Goal: Task Accomplishment & Management: Use online tool/utility

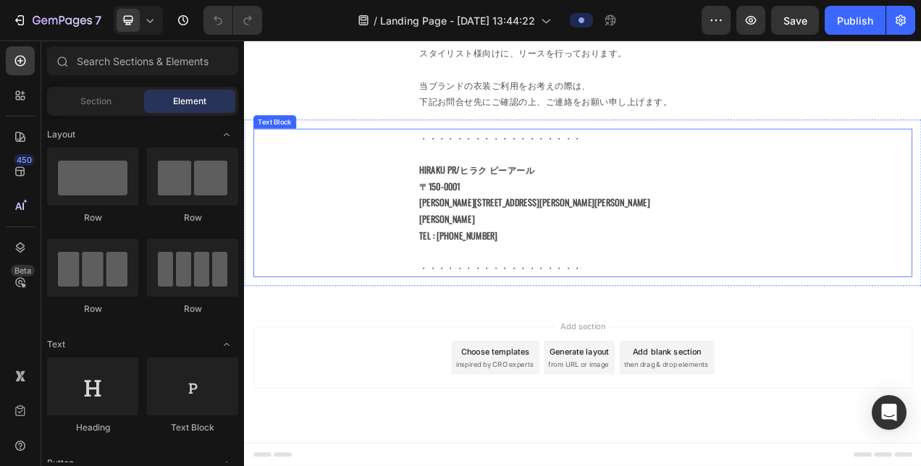
scroll to position [651, 0]
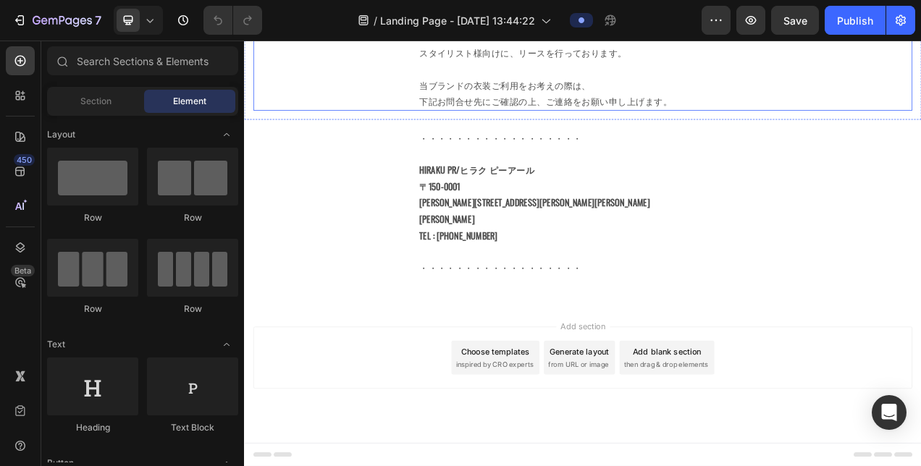
click at [706, 129] on p "下記お問合せ先にご確認の上、ご連絡をお願い申し上げます。" at bounding box center [678, 118] width 420 height 21
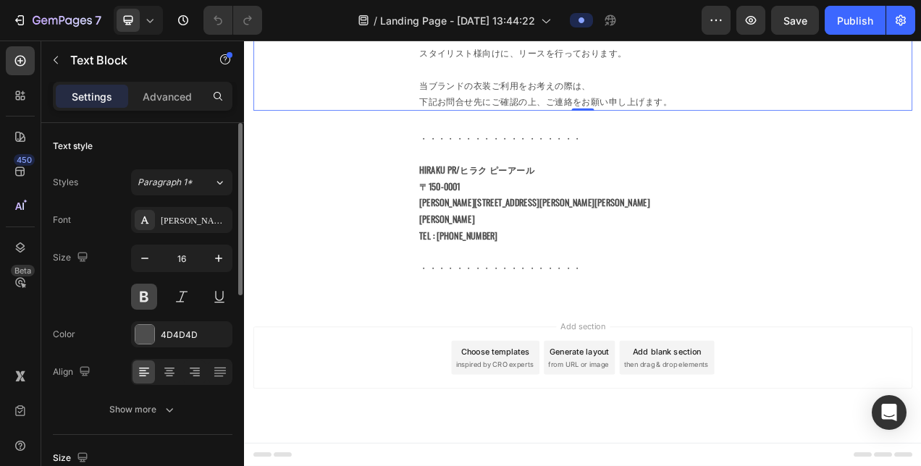
click at [149, 295] on button at bounding box center [144, 297] width 26 height 26
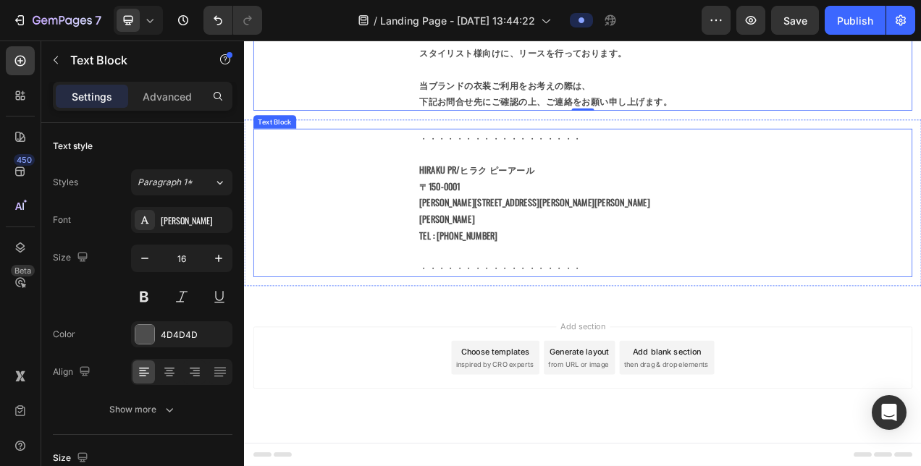
click at [617, 257] on strong "[PERSON_NAME][STREET_ADDRESS][PERSON_NAME][PERSON_NAME]" at bounding box center [616, 248] width 296 height 17
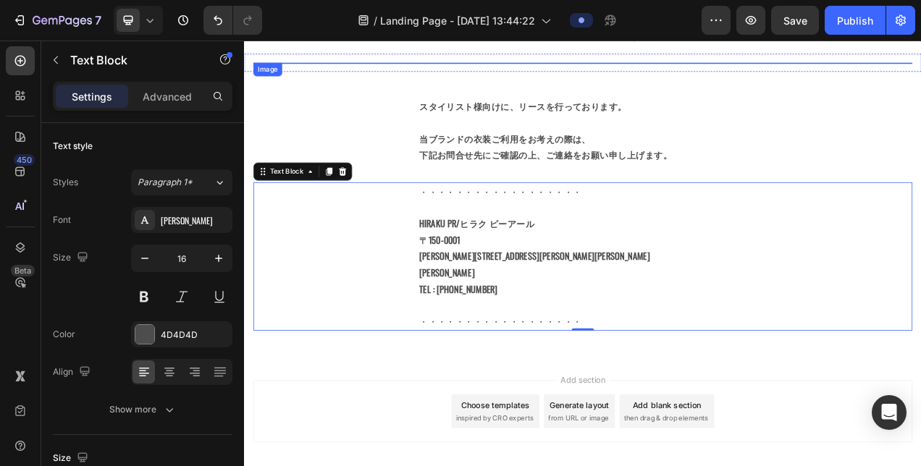
scroll to position [0, 0]
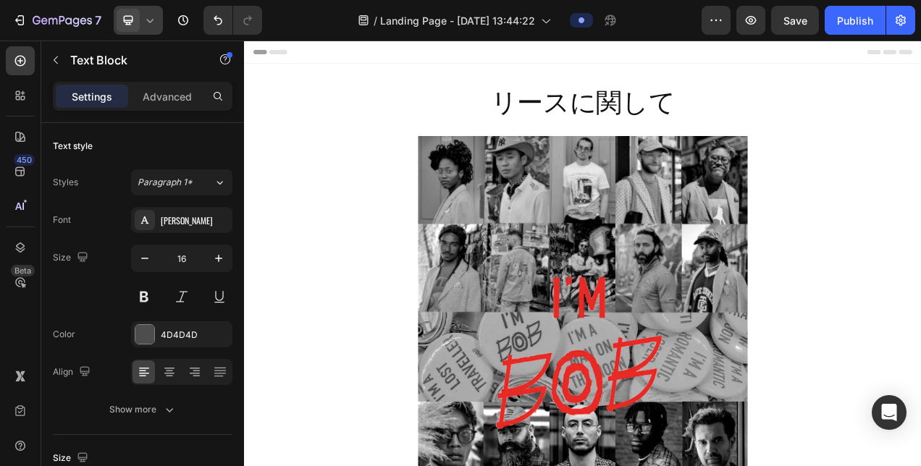
click at [149, 17] on icon at bounding box center [150, 20] width 14 height 14
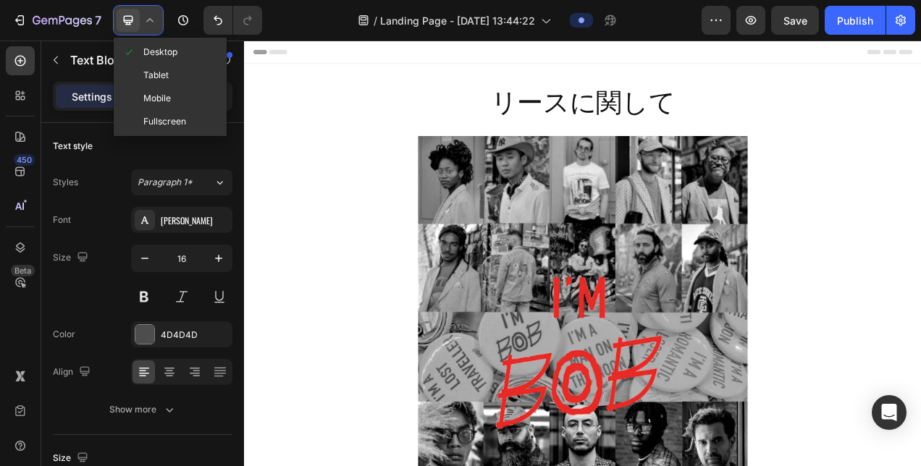
click at [151, 20] on icon at bounding box center [149, 20] width 7 height 4
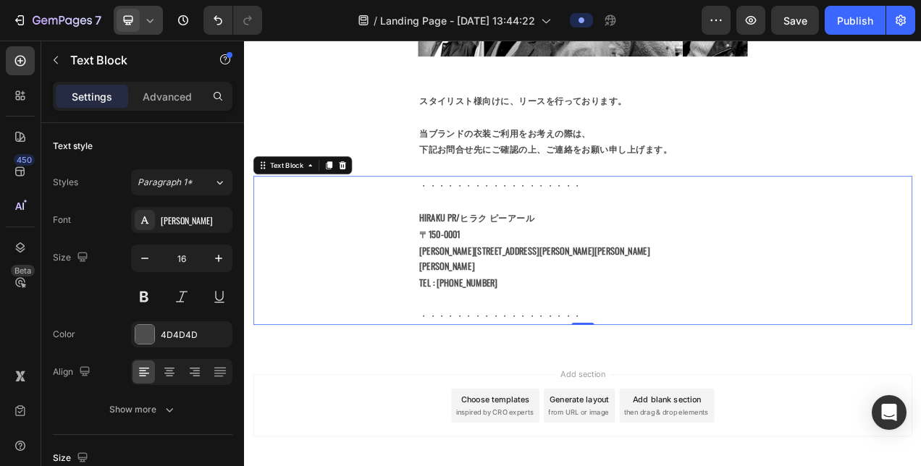
scroll to position [718, 0]
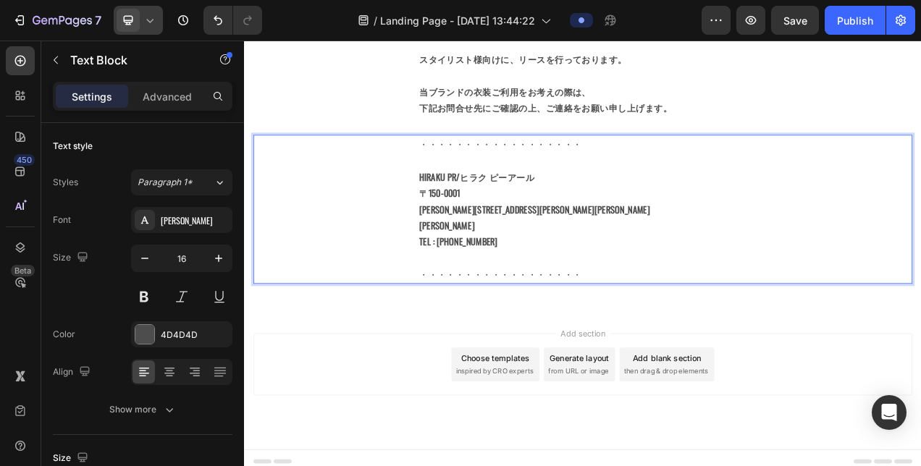
click at [468, 268] on strong "[PERSON_NAME]" at bounding box center [503, 276] width 71 height 17
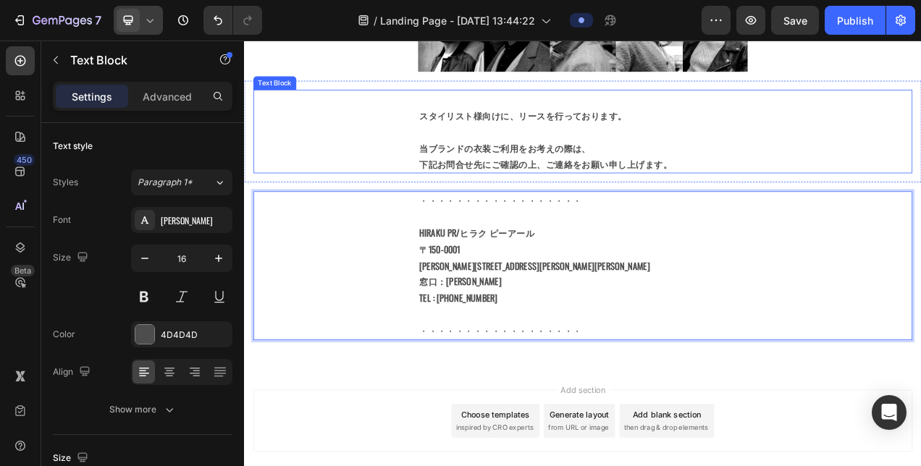
click at [805, 189] on p "下記お問合せ先にご確認の上、ご連絡をお願い申し上げます。" at bounding box center [678, 199] width 420 height 21
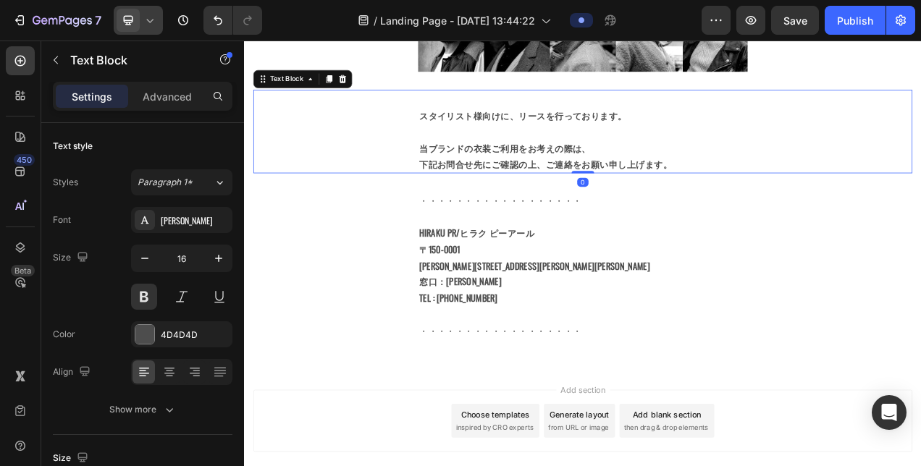
click at [803, 189] on p "下記お問合せ先にご確認の上、ご連絡をお願い申し上げます。" at bounding box center [678, 199] width 420 height 21
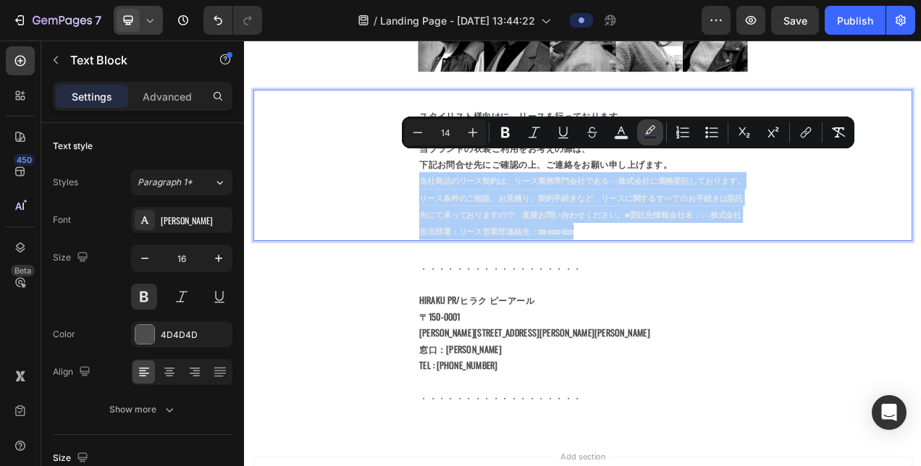
click at [644, 135] on icon "Editor contextual toolbar" at bounding box center [650, 132] width 14 height 14
type input "1F2937"
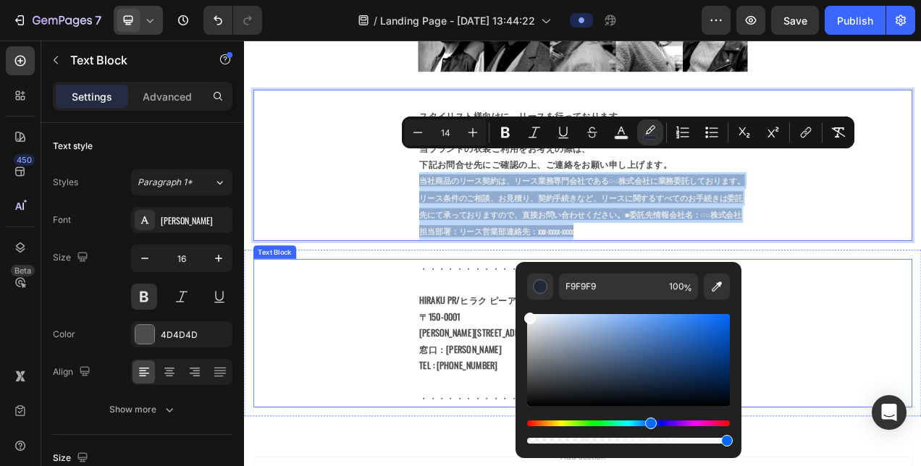
drag, startPoint x: 817, startPoint y: 371, endPoint x: 564, endPoint y: 379, distance: 253.4
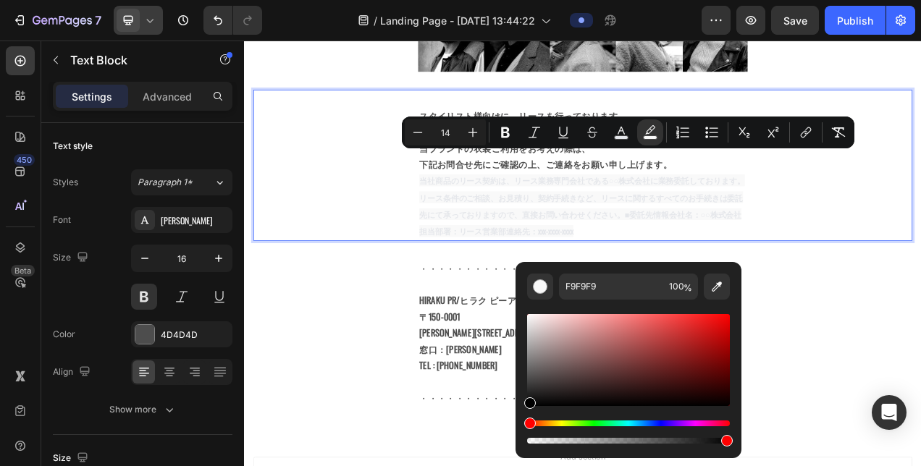
drag, startPoint x: 787, startPoint y: 412, endPoint x: 587, endPoint y: 563, distance: 250.7
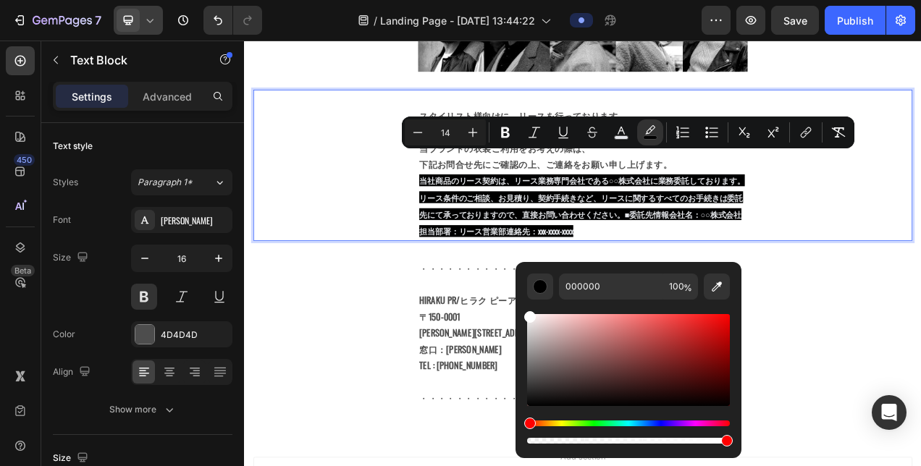
drag, startPoint x: 792, startPoint y: 377, endPoint x: 566, endPoint y: 363, distance: 227.0
type input "FFFFFF"
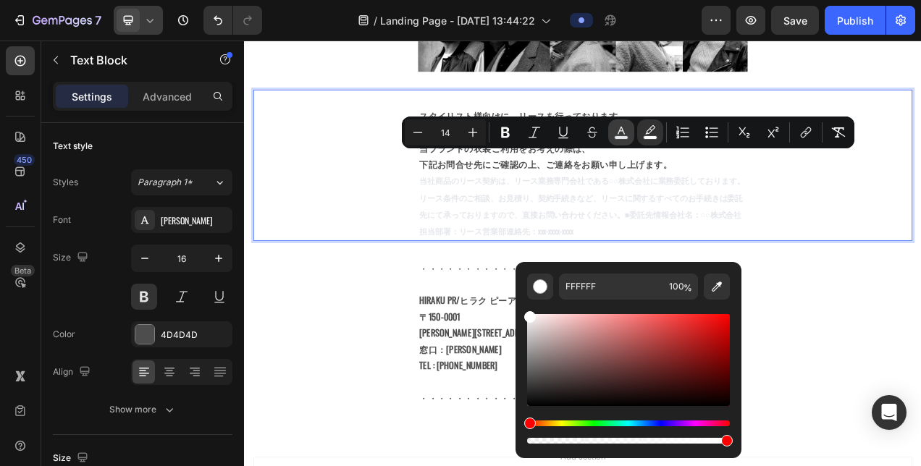
click at [627, 132] on icon "Editor contextual toolbar" at bounding box center [621, 132] width 14 height 14
type input "E5E7EB"
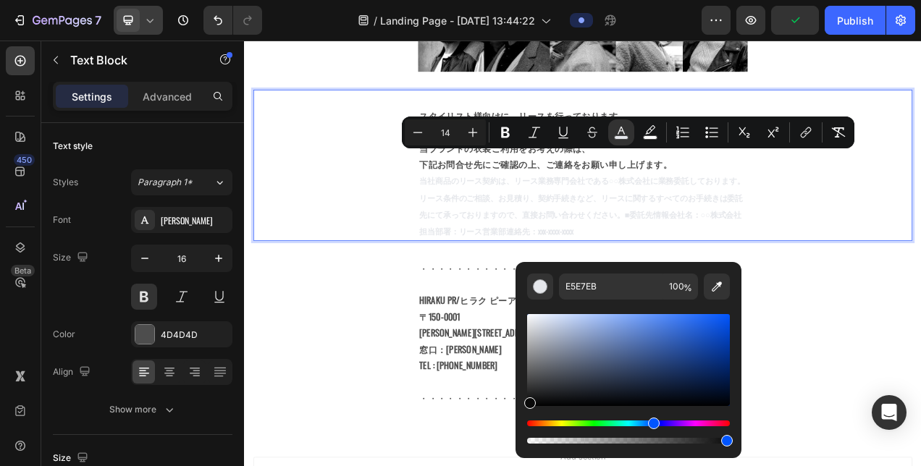
type input "0A0A0A"
drag, startPoint x: 797, startPoint y: 384, endPoint x: 547, endPoint y: 581, distance: 318.4
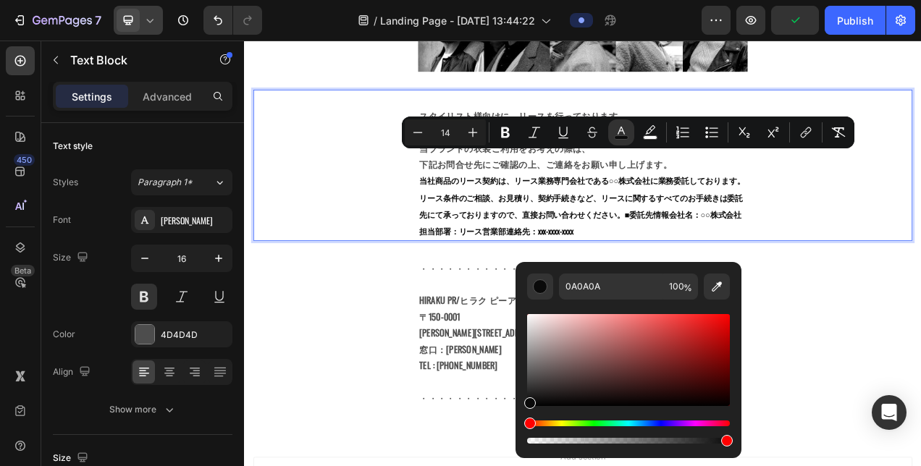
drag, startPoint x: 350, startPoint y: 257, endPoint x: 361, endPoint y: 261, distance: 11.4
click at [352, 261] on div "スタイリスト様向けに、リースを行っております。 当ブランドの衣装ご利用をお考えの際は、 下記お問合せ先にご確認の上、ご連絡をお願い申し上げます。 当社商品のリ…" at bounding box center [677, 199] width 845 height 193
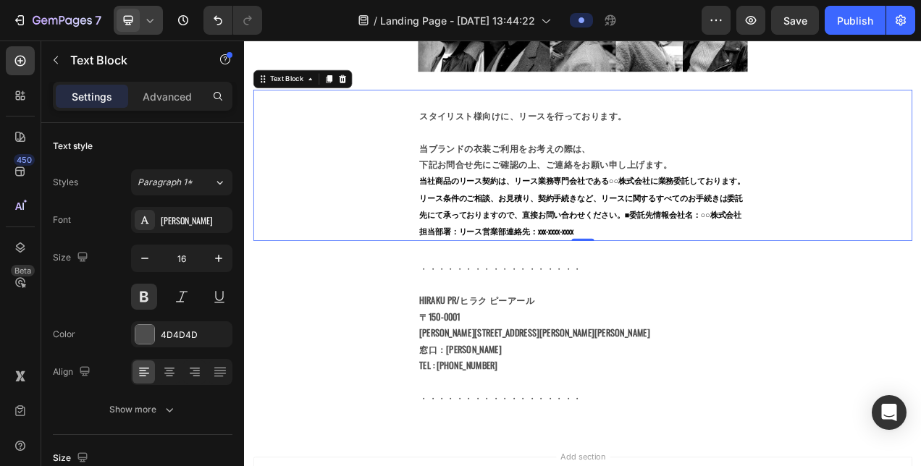
click at [786, 189] on p "下記お問合せ先にご確認の上、ご連絡をお願い申し上げます。" at bounding box center [678, 199] width 420 height 21
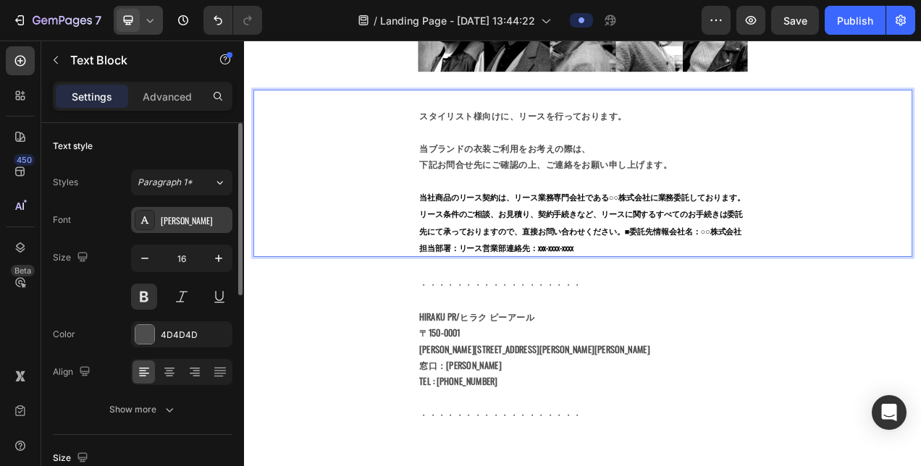
click at [185, 216] on div "[PERSON_NAME]" at bounding box center [195, 220] width 68 height 13
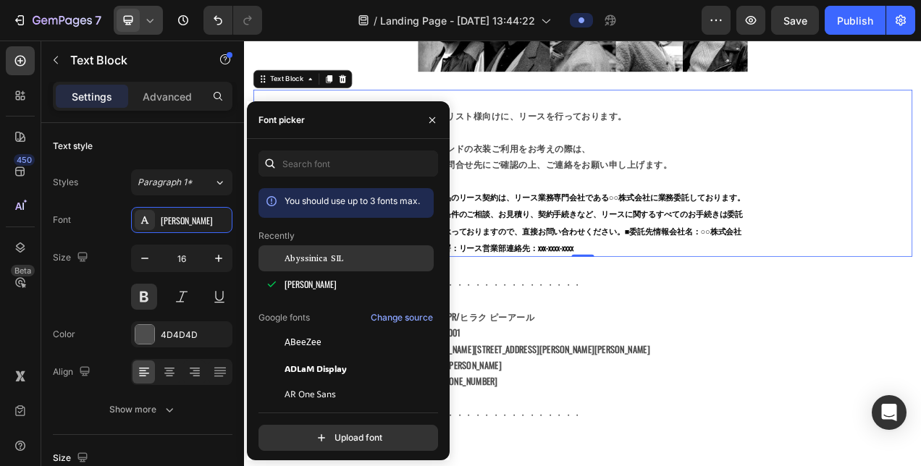
click at [283, 261] on div at bounding box center [271, 258] width 26 height 26
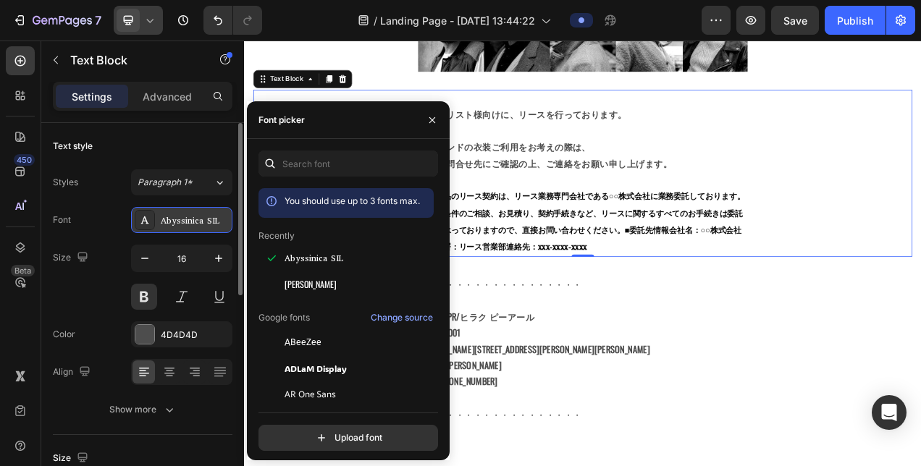
click at [191, 218] on div "Abyssinica SIL" at bounding box center [195, 220] width 68 height 13
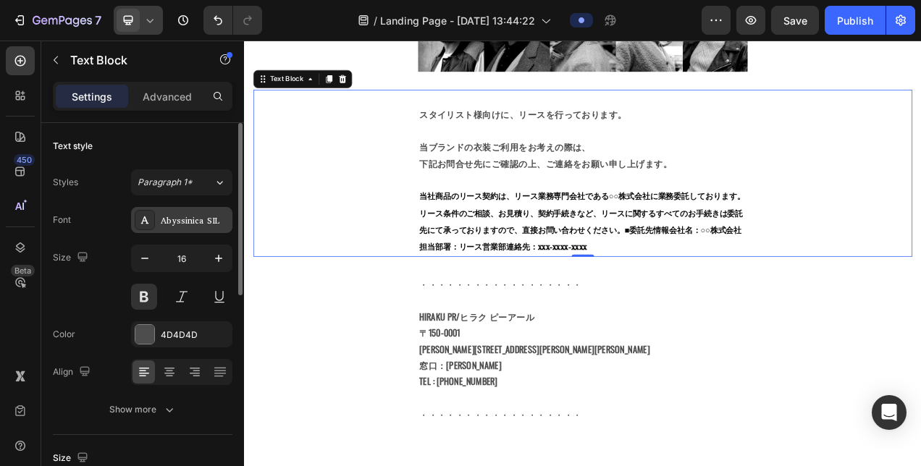
click at [184, 220] on div "Abyssinica SIL" at bounding box center [195, 220] width 68 height 13
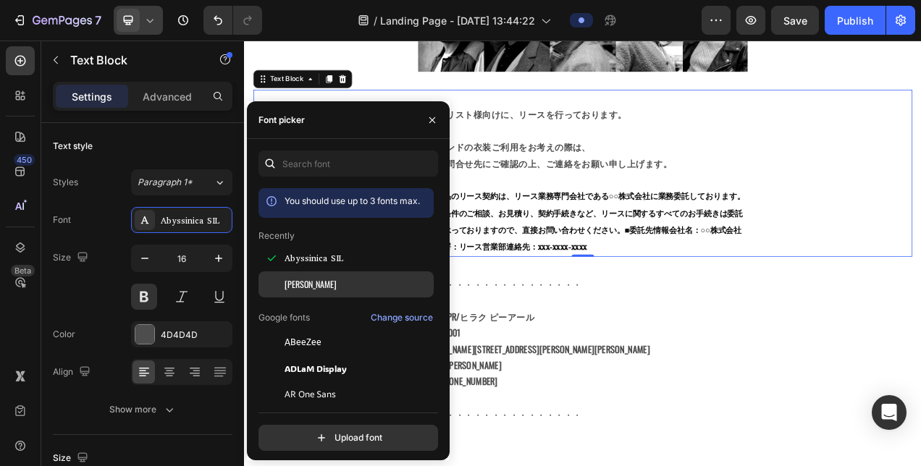
click at [282, 281] on div at bounding box center [271, 284] width 26 height 26
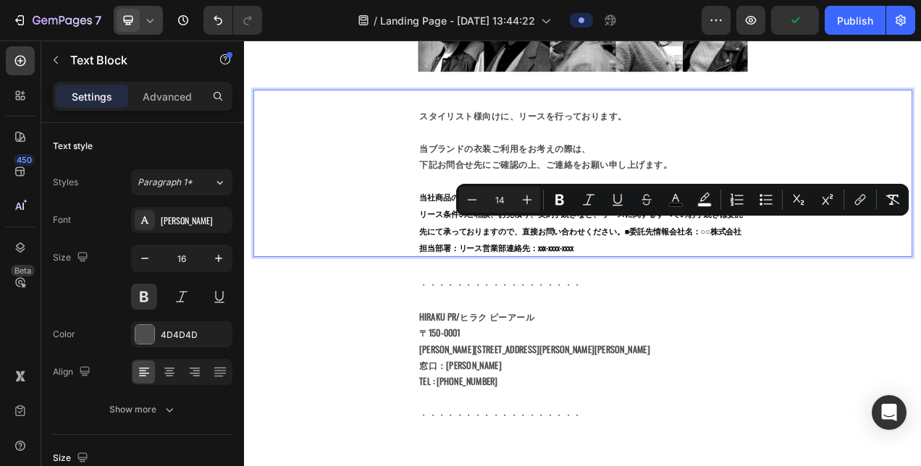
click at [711, 297] on p "当社商品のリース契約は、リース業務専門会社である○○株式会社に業務委託しております。リース条件のご相談、お見積り、契約手続きなど、リースに関するすべてのお手続…" at bounding box center [678, 273] width 420 height 86
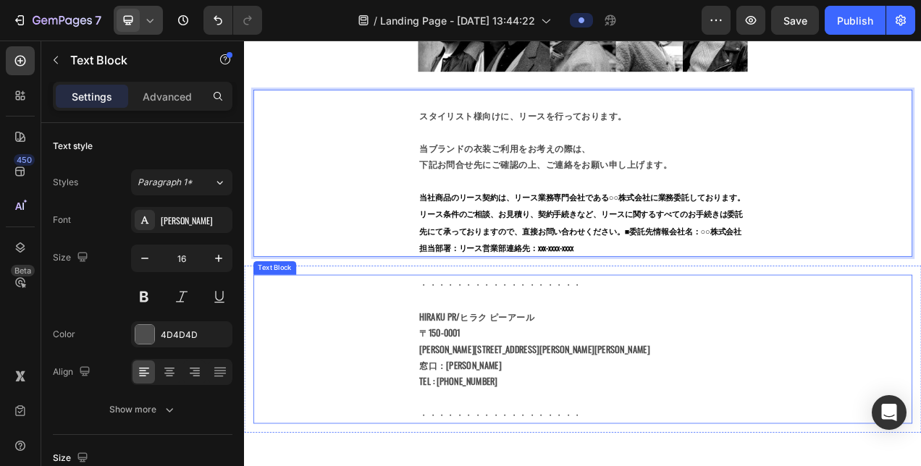
click at [556, 389] on strong "HIRAKU PR/ヒラク ピーアール" at bounding box center [542, 394] width 148 height 17
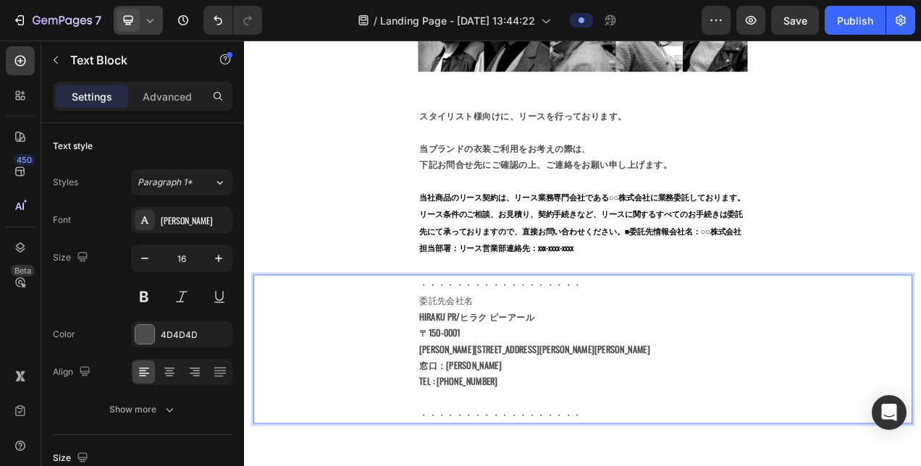
click at [302, 376] on div "・・・・・・・・・・・・・・・・・・ 委託先会社名 HIRAKU PR/ヒラク ピーアール [STREET_ADDRESS][PERSON_NAME][PER…" at bounding box center [677, 436] width 845 height 190
click at [481, 365] on p "・・・・・・・・・・・・・・・・・・ 委託先会社名" at bounding box center [678, 363] width 420 height 42
click at [202, 225] on div "[PERSON_NAME]" at bounding box center [195, 220] width 68 height 13
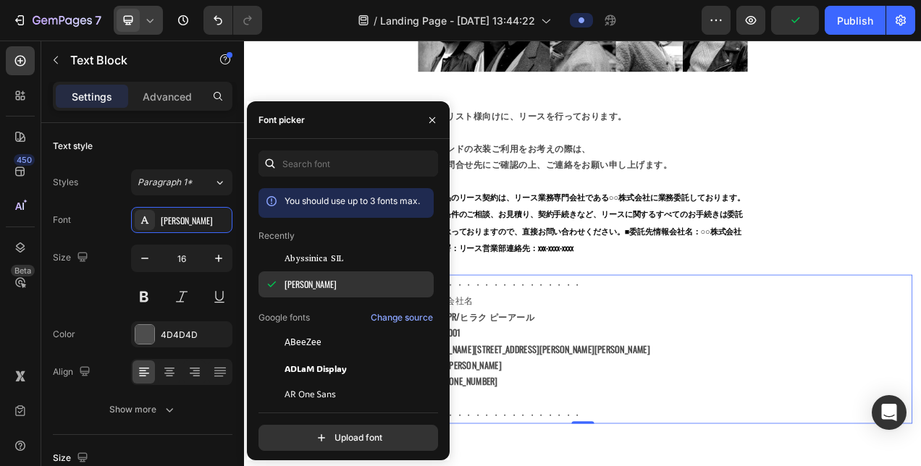
click at [318, 272] on div "[PERSON_NAME]" at bounding box center [345, 284] width 175 height 26
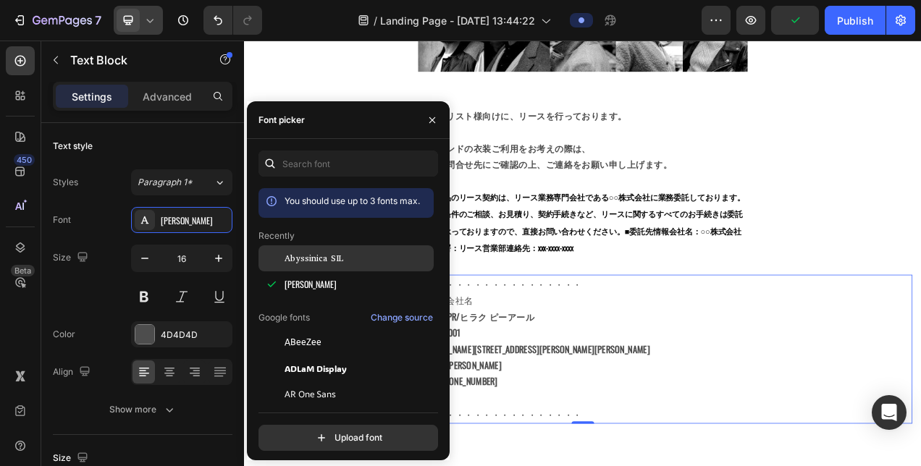
click at [315, 260] on span "Abyssinica SIL" at bounding box center [313, 258] width 59 height 13
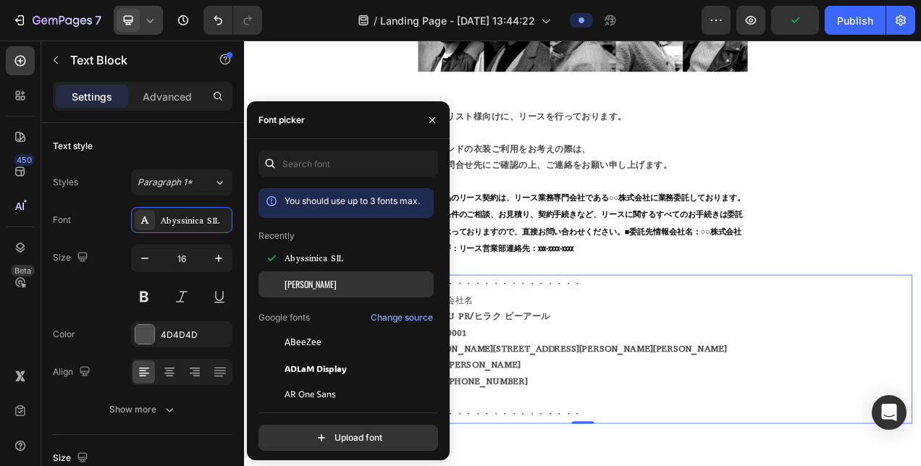
click at [310, 282] on div "[PERSON_NAME]" at bounding box center [357, 284] width 146 height 13
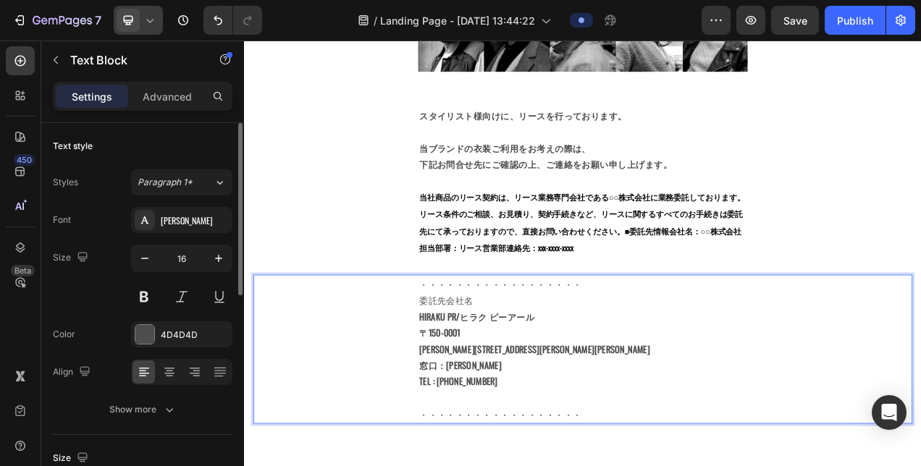
click at [158, 293] on div at bounding box center [181, 297] width 101 height 26
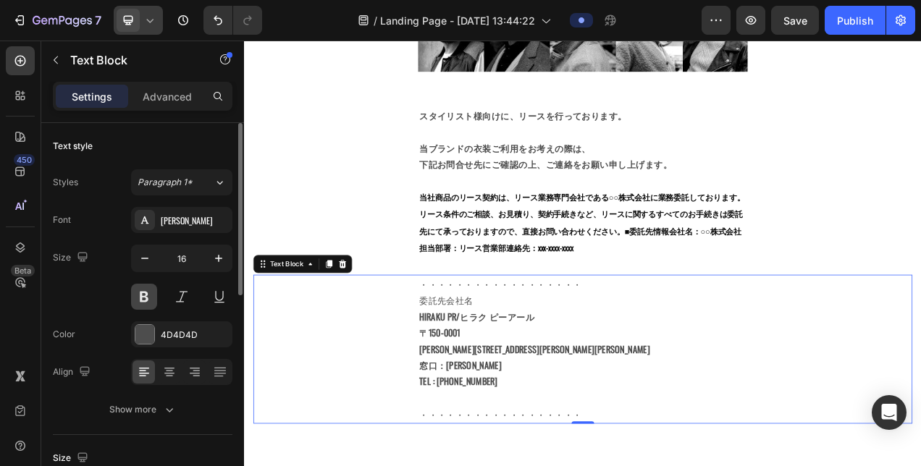
click at [150, 300] on button at bounding box center [144, 297] width 26 height 26
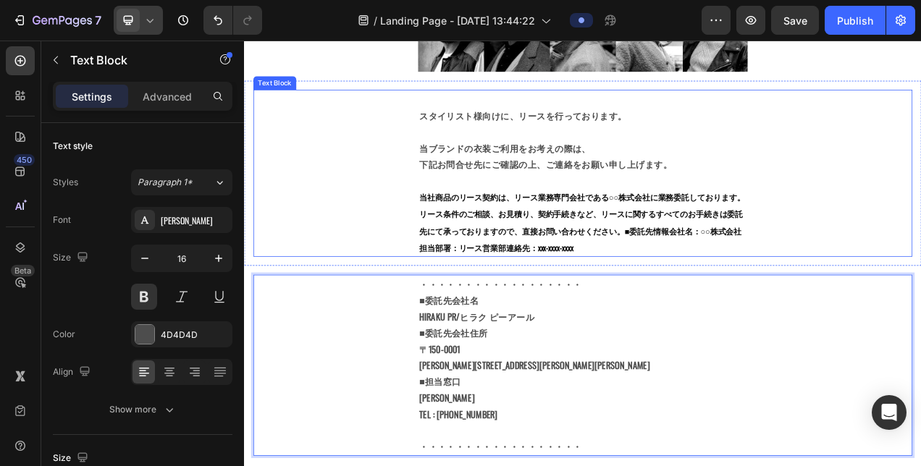
click at [430, 182] on div "スタイリスト様向けに、リースを行っております。 当ブランドの衣装ご利用をお考えの際は、 下記お問合せ先にご確認の上、ご連絡をお願い申し上げます。 当社商品のリ…" at bounding box center [677, 210] width 845 height 214
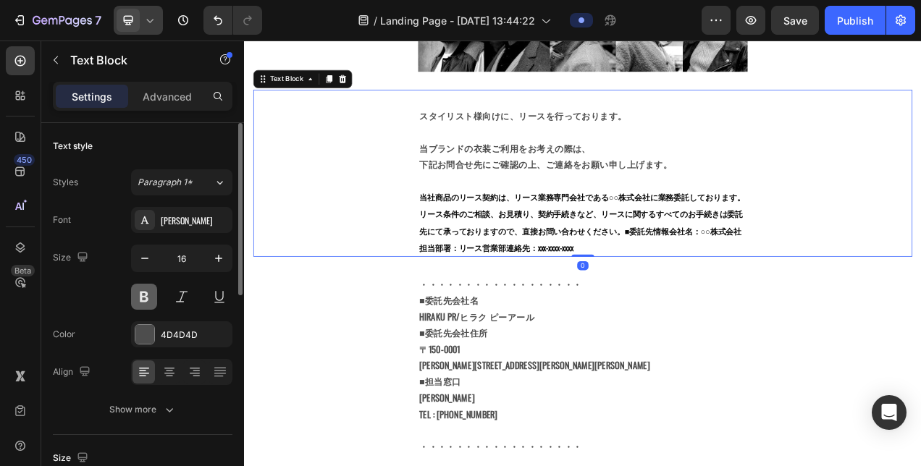
click at [145, 292] on button at bounding box center [144, 297] width 26 height 26
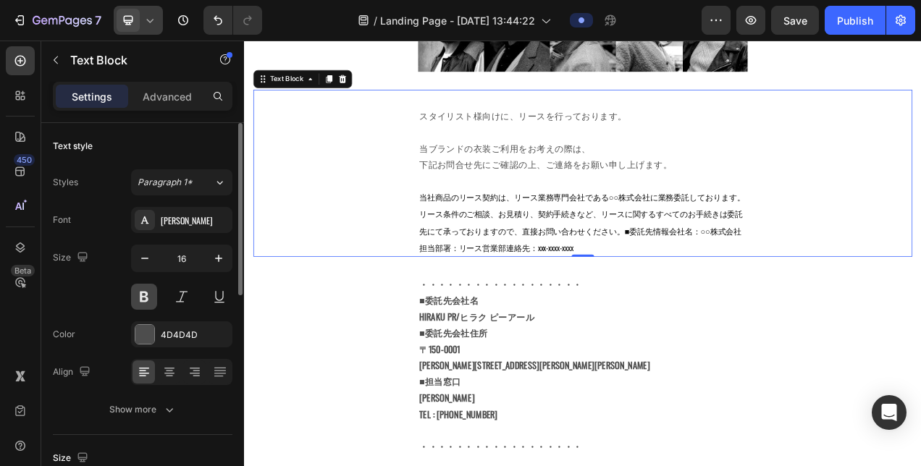
click at [145, 292] on button at bounding box center [144, 297] width 26 height 26
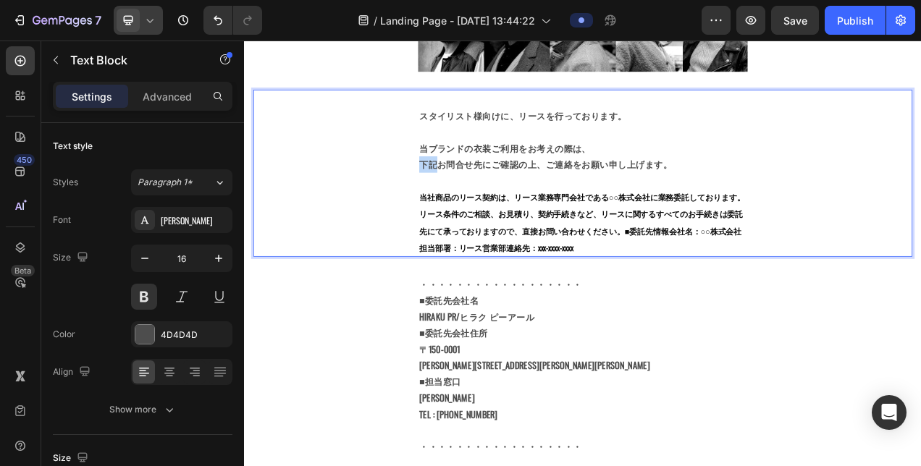
click at [478, 195] on p "下記お問合せ先にご確認の上、ご連絡をお願い申し上げます。" at bounding box center [678, 199] width 420 height 21
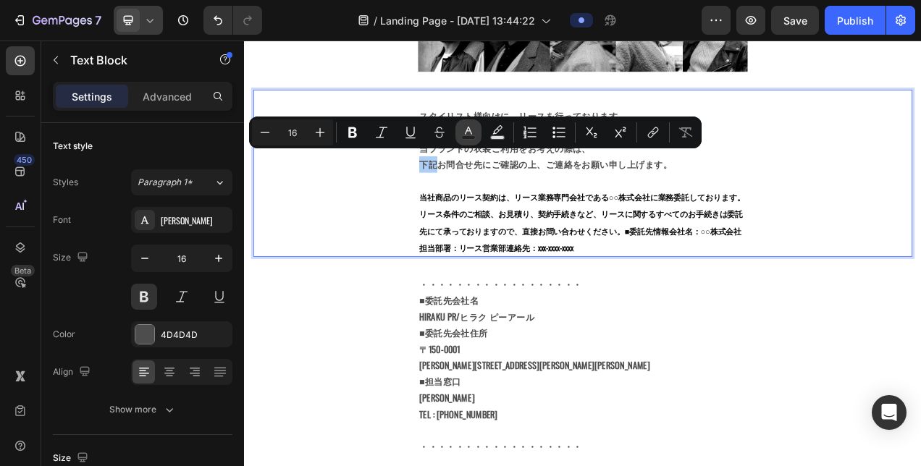
click at [460, 137] on button "Text Color" at bounding box center [468, 132] width 26 height 26
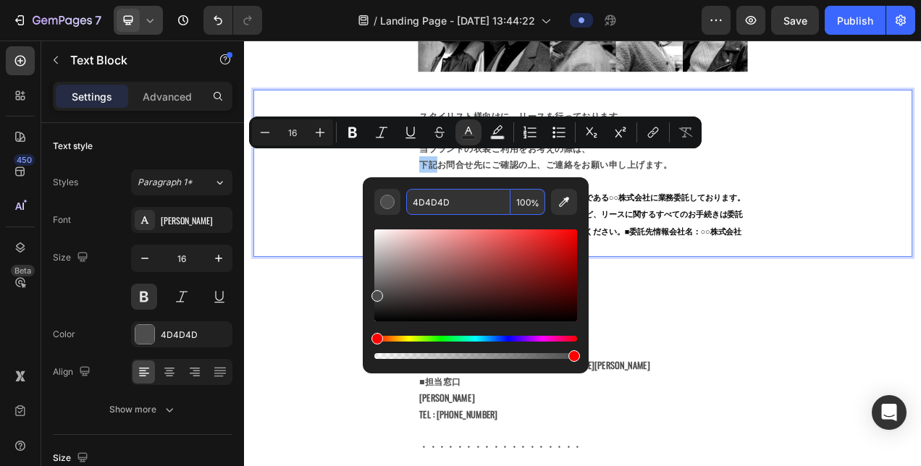
click at [472, 203] on input "4D4D4D" at bounding box center [458, 202] width 104 height 26
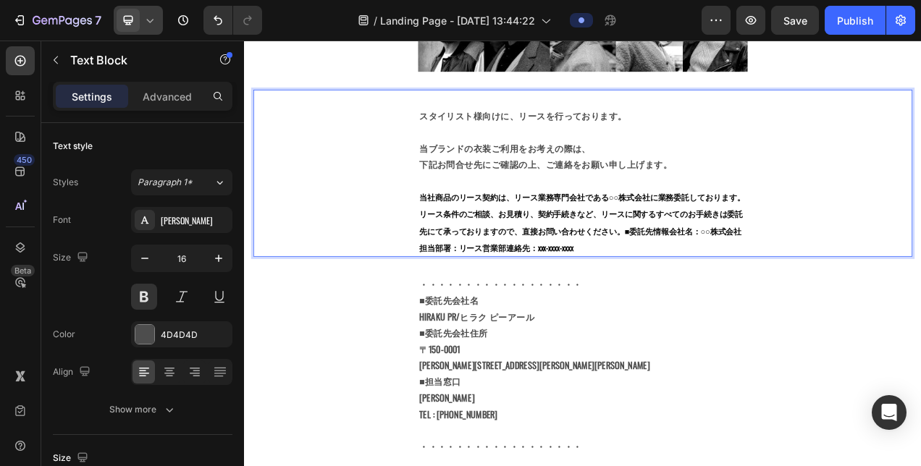
drag, startPoint x: 732, startPoint y: 287, endPoint x: 733, endPoint y: 279, distance: 8.1
click at [733, 281] on p "当社商品のリース契約は、リース業務専門会社である○○株式会社に業務委託しております。リース条件のご相談、お見積り、契約手続きなど、リースに関するすべてのお手続…" at bounding box center [678, 273] width 420 height 86
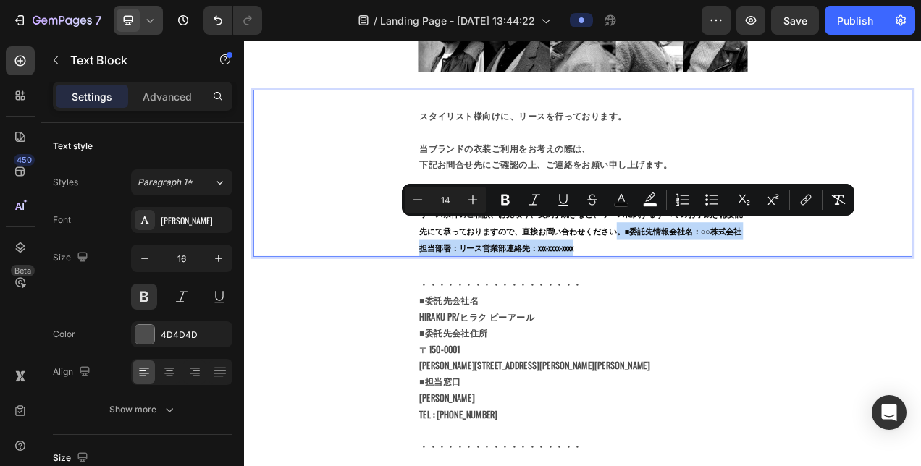
click at [414, 235] on div "スタイリスト様向けに、リースを行っております。 当ブランドの衣装ご利用をお考えの際は、 下記お問合せ先にご確認の上、ご連絡をお願い申し上げます。 当社商品のリ…" at bounding box center [677, 210] width 845 height 214
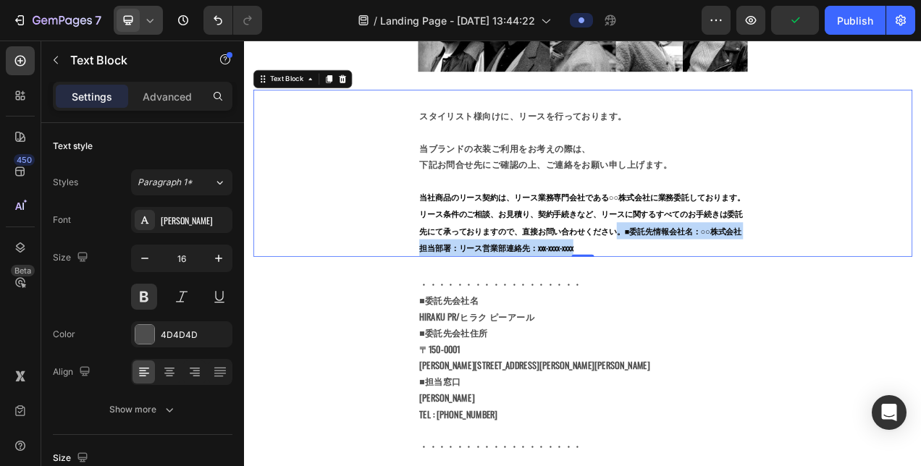
drag, startPoint x: 452, startPoint y: 229, endPoint x: 494, endPoint y: 229, distance: 42.0
click at [494, 229] on div "スタイリスト様向けに、リースを行っております。 当ブランドの衣装ご利用をお考えの際は、 下記お問合せ先にご確認の上、ご連絡をお願い申し上げます。 当社商品のリ…" at bounding box center [677, 210] width 845 height 214
click at [462, 232] on div "スタイリスト様向けに、リースを行っております。 当ブランドの衣装ご利用をお考えの際は、 下記お問合せ先にご確認の上、ご連絡をお願い申し上げます。 当社商品のリ…" at bounding box center [677, 210] width 845 height 214
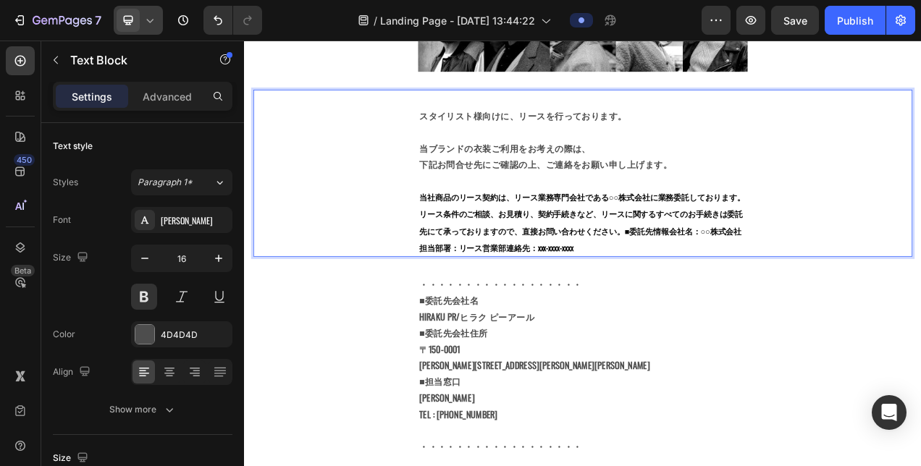
click at [473, 233] on span "当社商品のリース契約は、リース業務専門会社である○○株式会社に業務委託しております。リース条件のご相談、お見積り、契約手続きなど、リースに関するすべてのお手続…" at bounding box center [677, 273] width 418 height 80
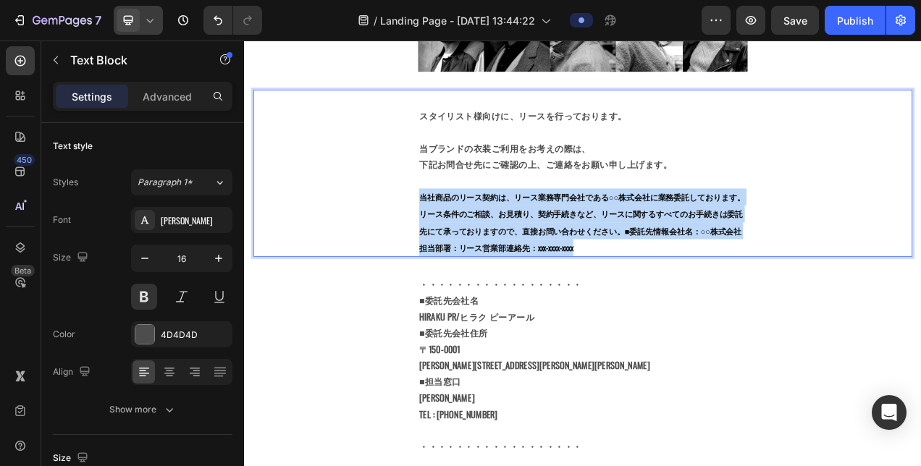
drag, startPoint x: 465, startPoint y: 229, endPoint x: 746, endPoint y: 287, distance: 287.5
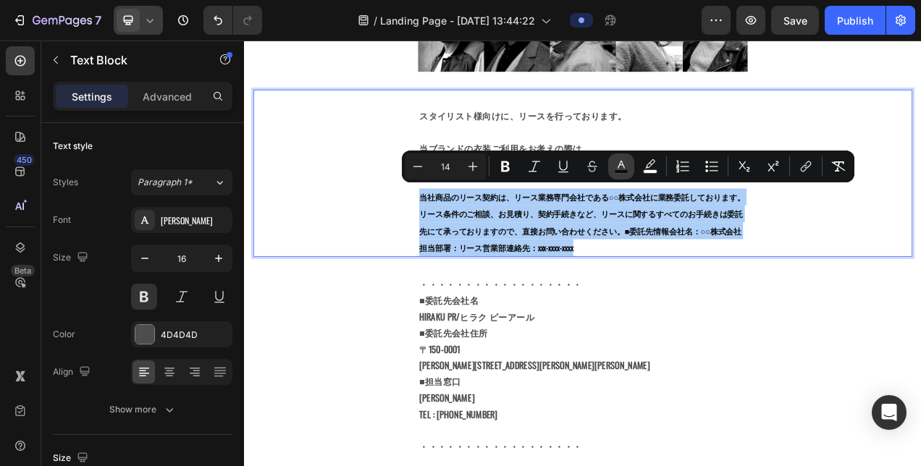
click at [614, 162] on icon "Editor contextual toolbar" at bounding box center [621, 166] width 14 height 14
type input "0A0A0A"
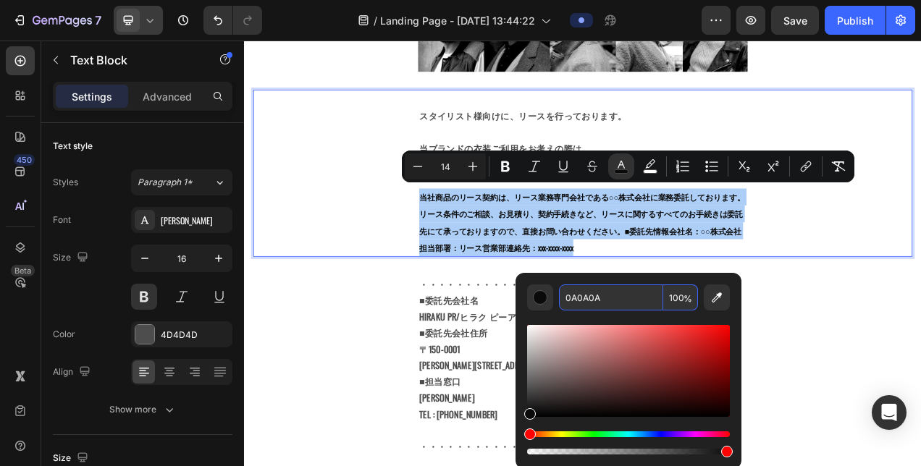
click at [589, 297] on input "0A0A0A" at bounding box center [611, 297] width 104 height 26
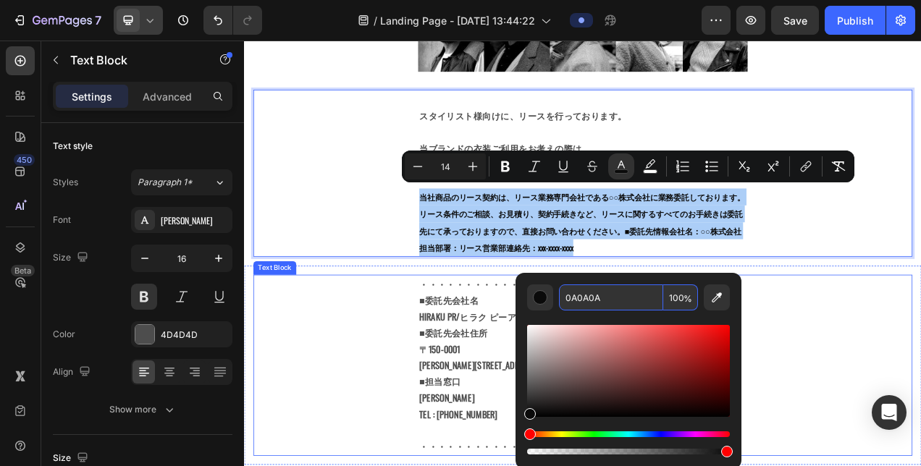
paste input "4D4D4D"
type input "4D4D4D"
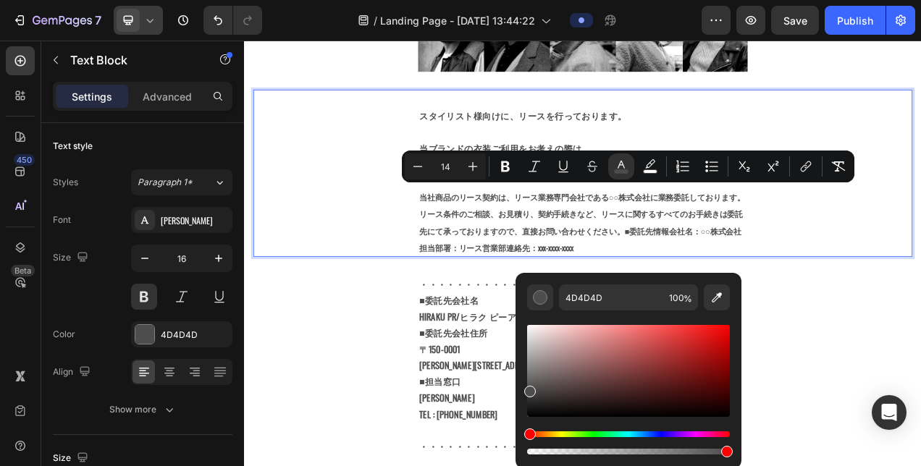
click at [418, 259] on div "スタイリスト様向けに、リースを行っております。 当ブランドの衣装ご利用をお考えの際は、 下記お問合せ先にご確認の上、ご連絡をお願い申し上げます。 当社商品のリ…" at bounding box center [677, 210] width 845 height 214
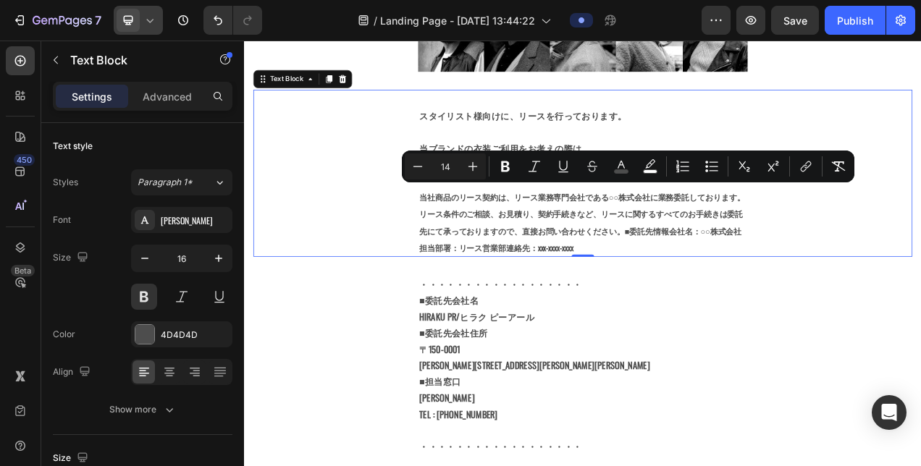
click at [525, 255] on span "当社商品のリース契約は、リース業務専門会社である○○株式会社に業務委託しております。リース条件のご相談、お見積り、契約手続きなど、リースに関するすべてのお手続…" at bounding box center [677, 273] width 418 height 80
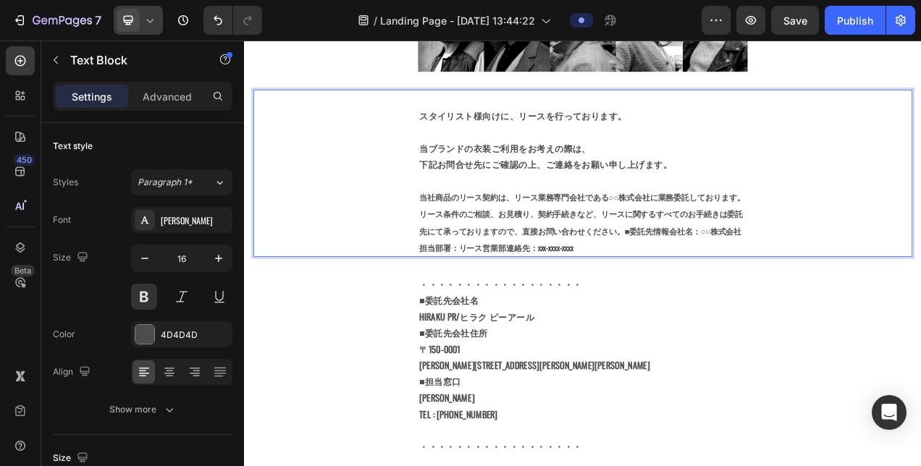
click at [500, 192] on p "下記お問合せ先にご確認の上、ご連絡をお願い申し上げます。" at bounding box center [678, 199] width 420 height 21
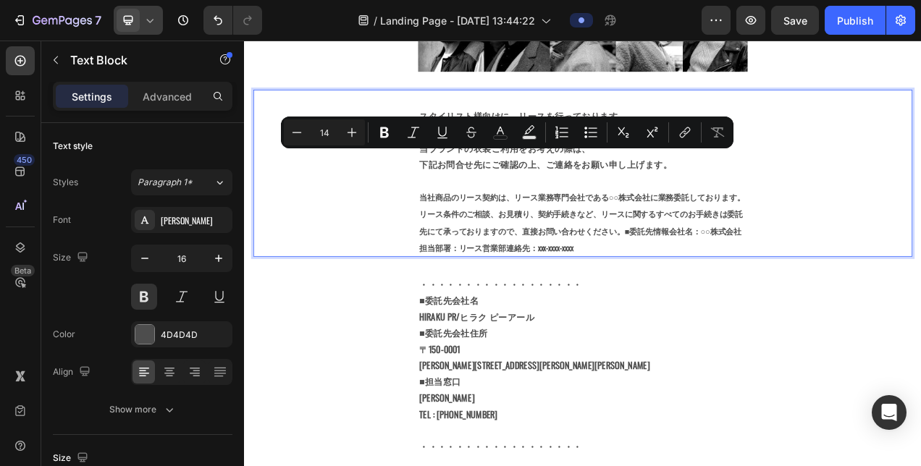
click at [509, 241] on span "当社商品のリース契約は、リース業務専門会社である○○株式会社に業務委託しております。リース条件のご相談、お見積り、契約手続きなど、リースに関するすべてのお手続…" at bounding box center [677, 273] width 418 height 80
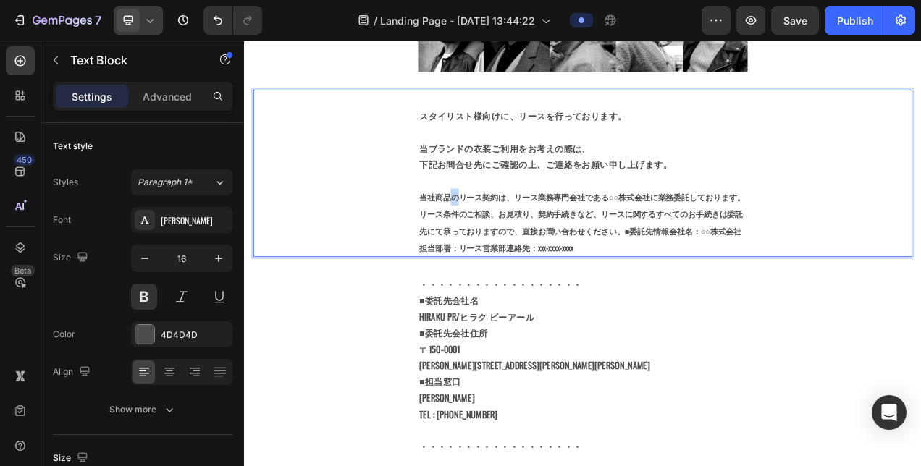
click at [509, 241] on span "当社商品のリース契約は、リース業務専門会社である○○株式会社に業務委託しております。リース条件のご相談、お見積り、契約手続きなど、リースに関するすべてのお手続…" at bounding box center [677, 273] width 418 height 80
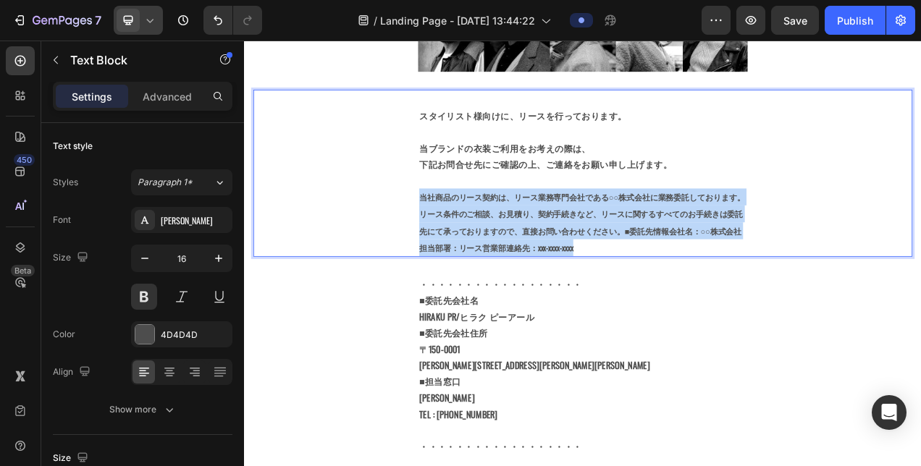
click at [509, 241] on span "当社商品のリース契約は、リース業務専門会社である○○株式会社に業務委託しております。リース条件のご相談、お見積り、契約手続きなど、リースに関するすべてのお手続…" at bounding box center [677, 273] width 418 height 80
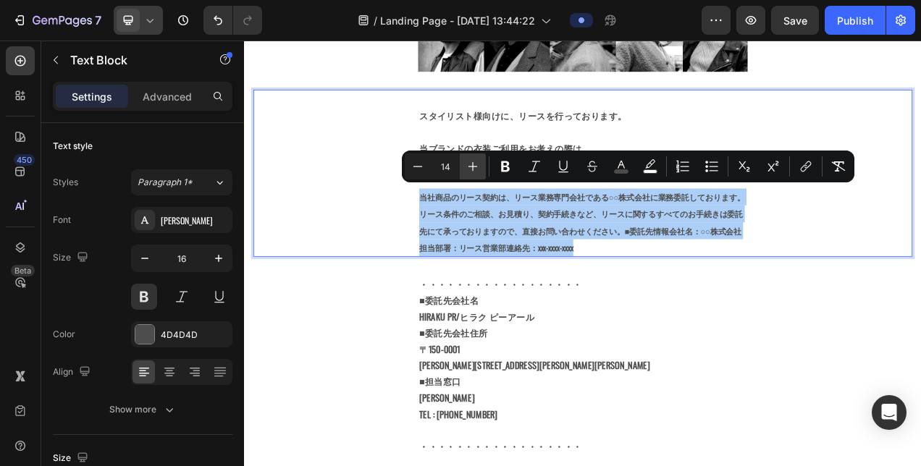
click at [468, 169] on icon "Editor contextual toolbar" at bounding box center [472, 166] width 14 height 14
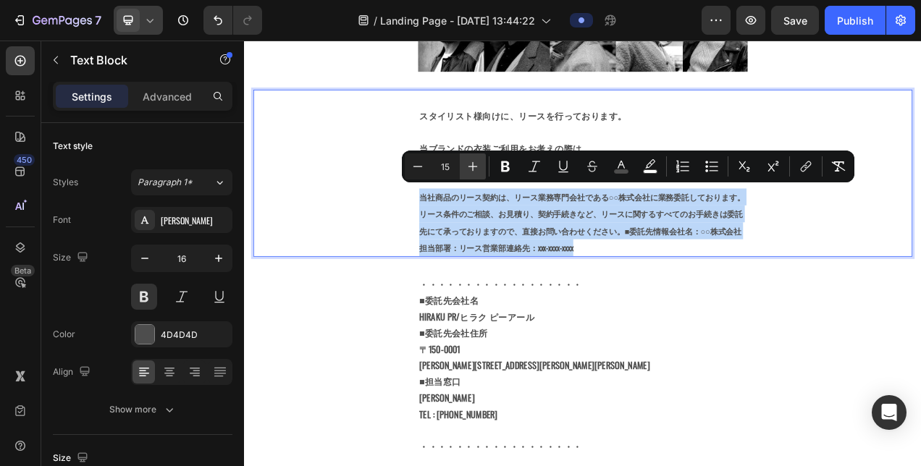
type input "16"
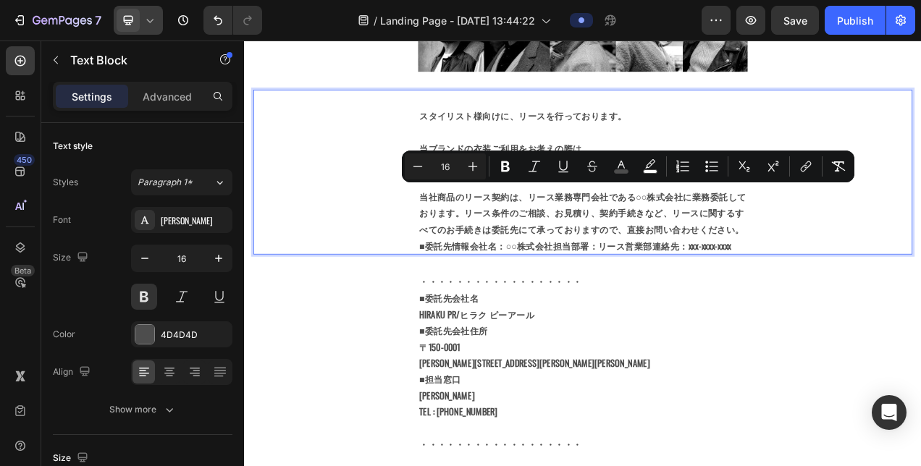
click at [555, 238] on span "当社商品のリース契約は、リース業務専門会社である○○株式会社に業務委託しております。リース条件のご相談、お見積り、契約手続きなど、リースに関するすべてのお手続…" at bounding box center [677, 272] width 419 height 80
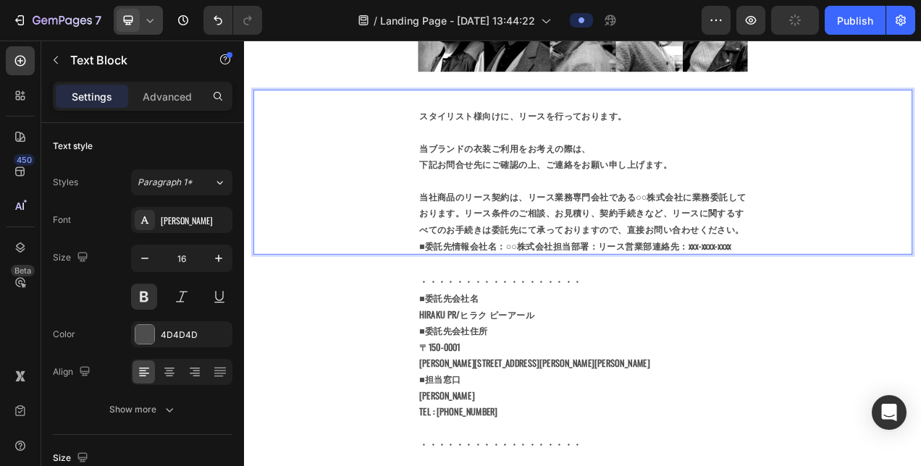
click at [772, 234] on span "当社商品のリース契約は、リース業務専門会社である○○株式会社に業務委託しております。リース条件のご相談、お見積り、契約手続きなど、リースに関するすべてのお手続…" at bounding box center [677, 272] width 419 height 80
click at [761, 232] on span "当社商品のリース契約は、リース業務専門会社である○○株式会社に業務委託しております。リース条件のご相談、お見積り、契約手続きなど、リースに関するすべてのお手続…" at bounding box center [677, 272] width 419 height 80
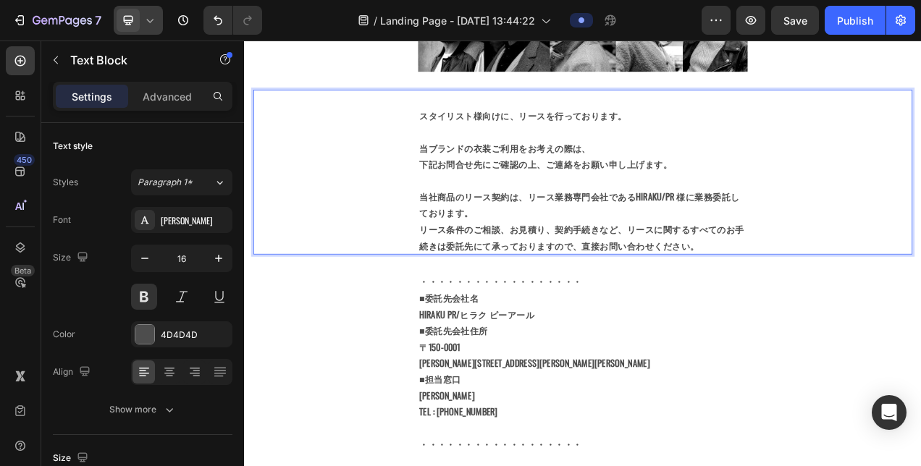
click at [467, 121] on div "スタイリスト様向けに、リースを行っております。 当ブランドの衣装ご利用をお考えの際は、 下記お問合せ先にご確認の上、ご連絡をお願い申し上げます。 当社商品のリ…" at bounding box center [678, 208] width 423 height 211
click at [489, 113] on p "Rich Text Editor. Editing area: main" at bounding box center [678, 115] width 420 height 21
click at [491, 132] on p "スタイリスト様向けに、リースを行っております。" at bounding box center [678, 136] width 420 height 21
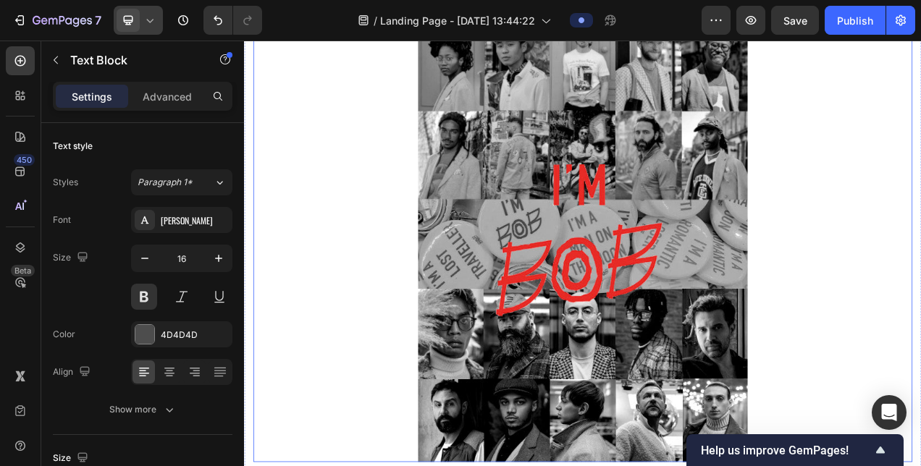
scroll to position [0, 0]
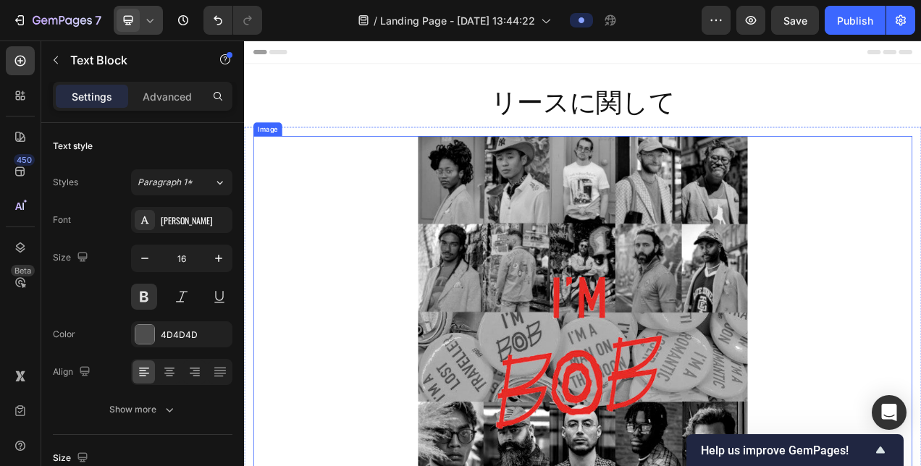
click at [759, 239] on img at bounding box center [678, 445] width 423 height 564
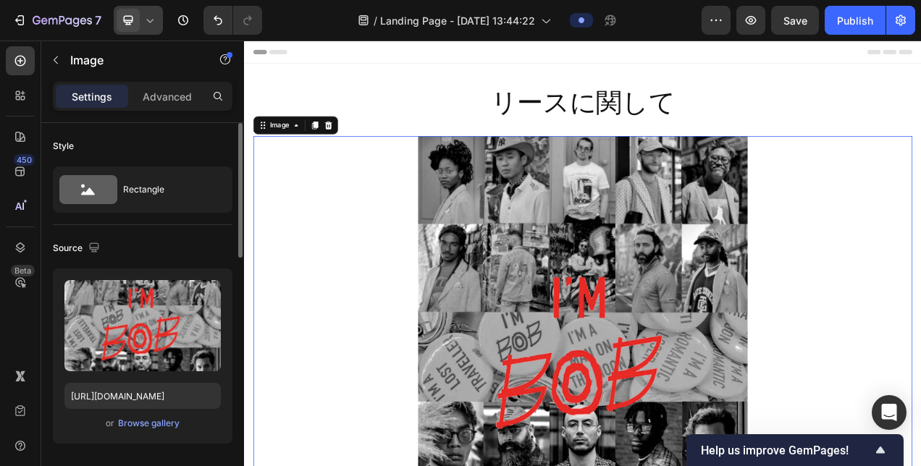
scroll to position [289, 0]
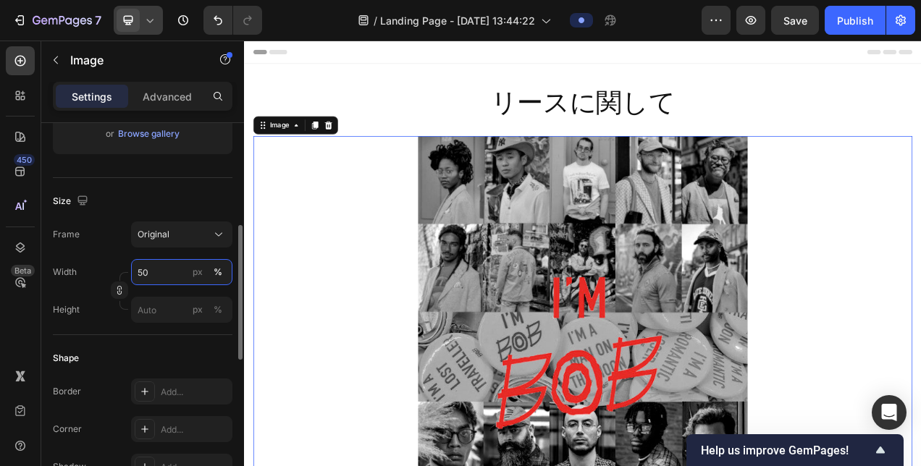
click at [151, 269] on input "50" at bounding box center [181, 272] width 101 height 26
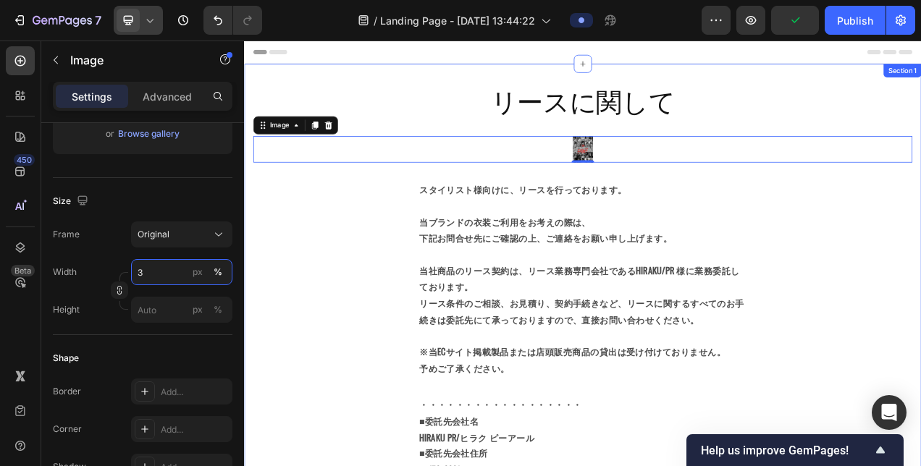
type input "30"
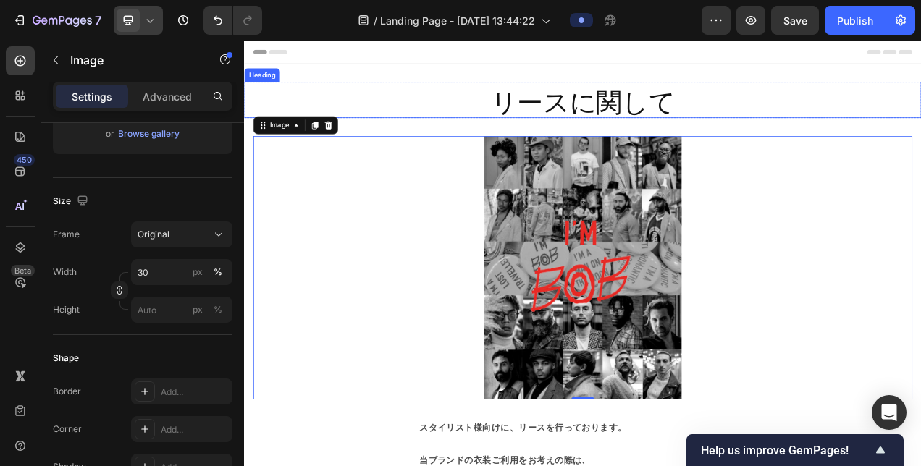
click at [526, 119] on h2 "リースに関して" at bounding box center [678, 116] width 868 height 46
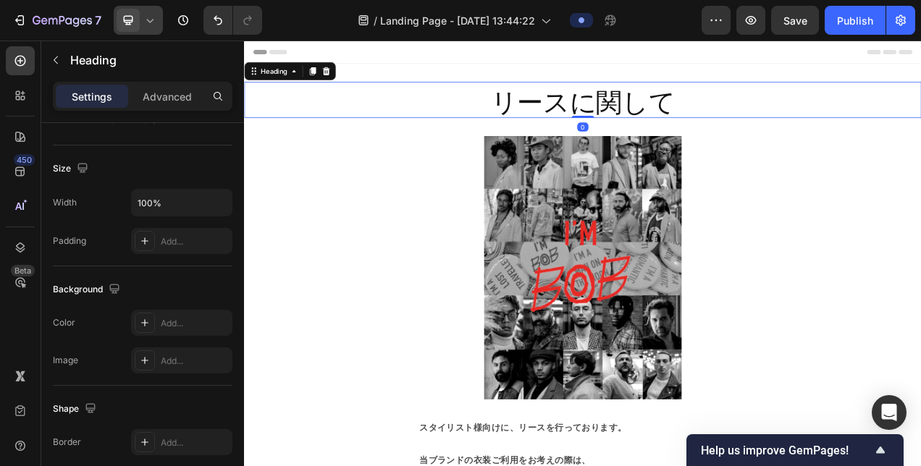
scroll to position [0, 0]
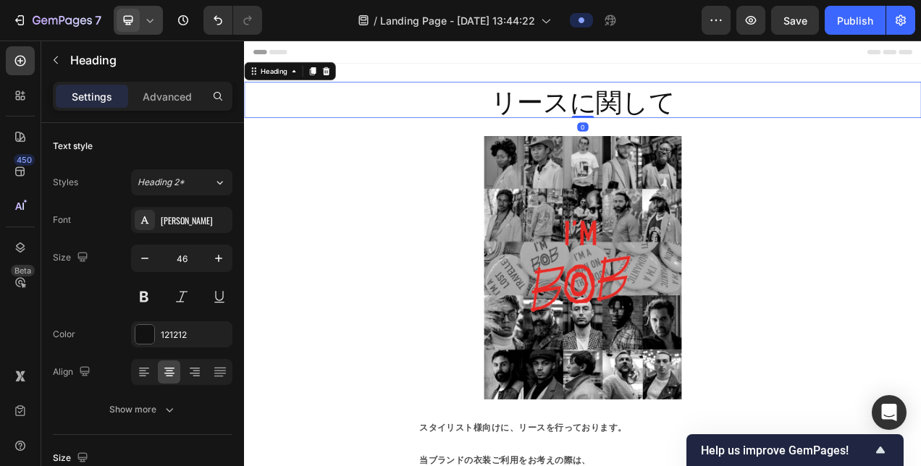
click at [494, 105] on h2 "リースに関して" at bounding box center [678, 116] width 868 height 46
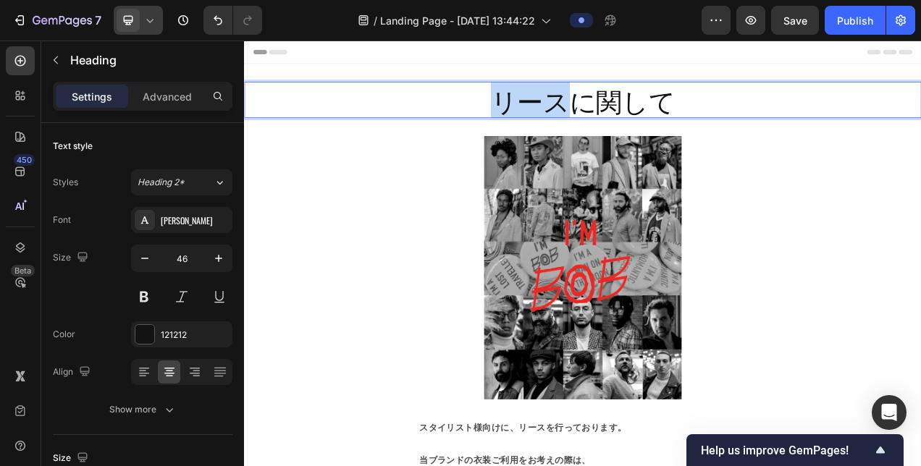
click at [494, 106] on p "リースに関して" at bounding box center [678, 116] width 866 height 43
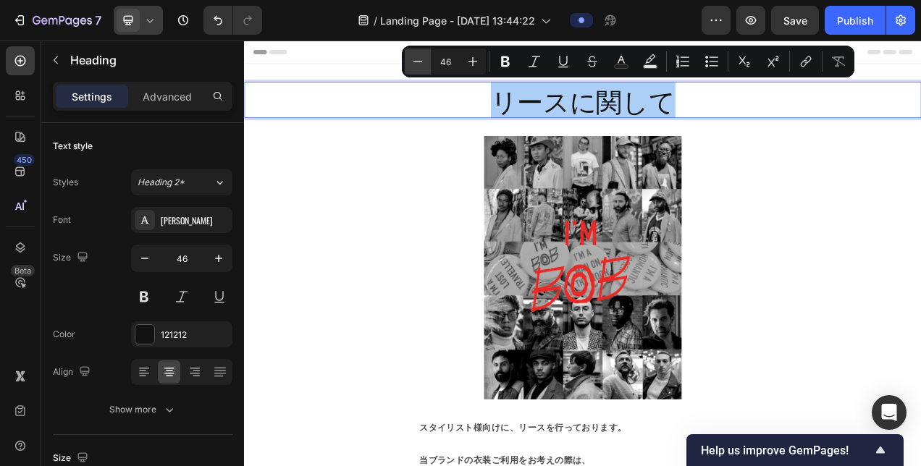
click at [411, 62] on icon "Editor contextual toolbar" at bounding box center [417, 61] width 14 height 14
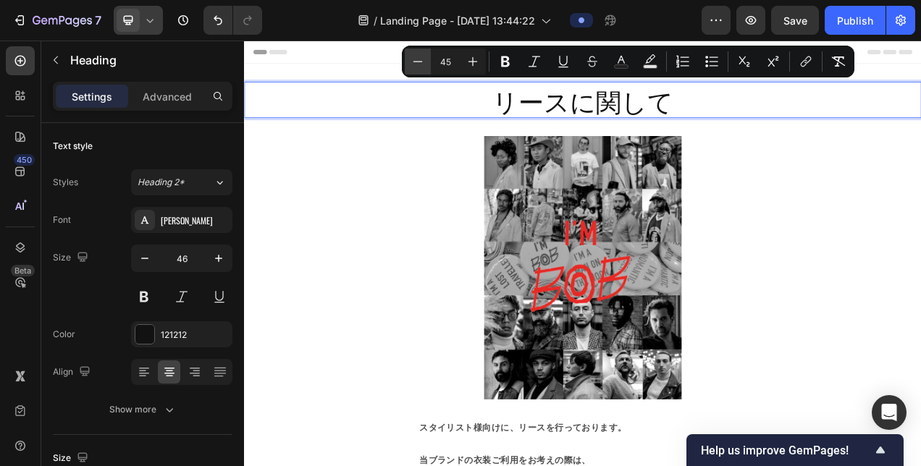
click at [411, 62] on icon "Editor contextual toolbar" at bounding box center [417, 61] width 14 height 14
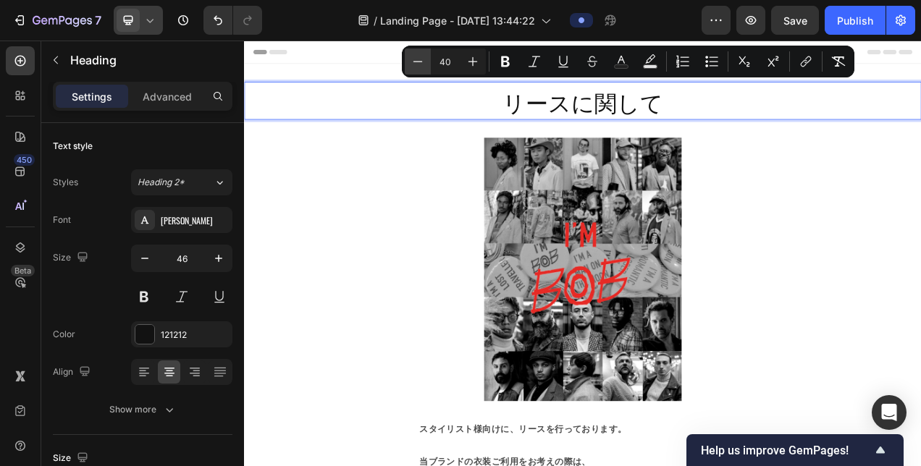
click at [411, 62] on icon "Editor contextual toolbar" at bounding box center [417, 61] width 14 height 14
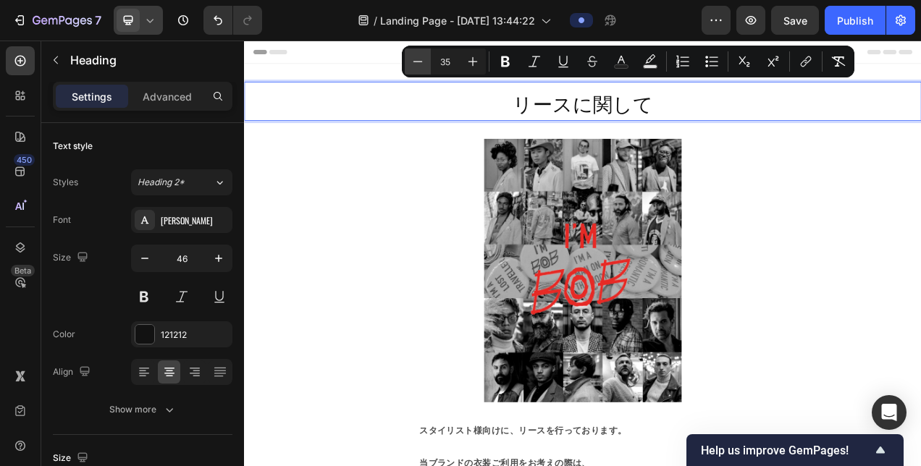
click at [411, 62] on icon "Editor contextual toolbar" at bounding box center [417, 61] width 14 height 14
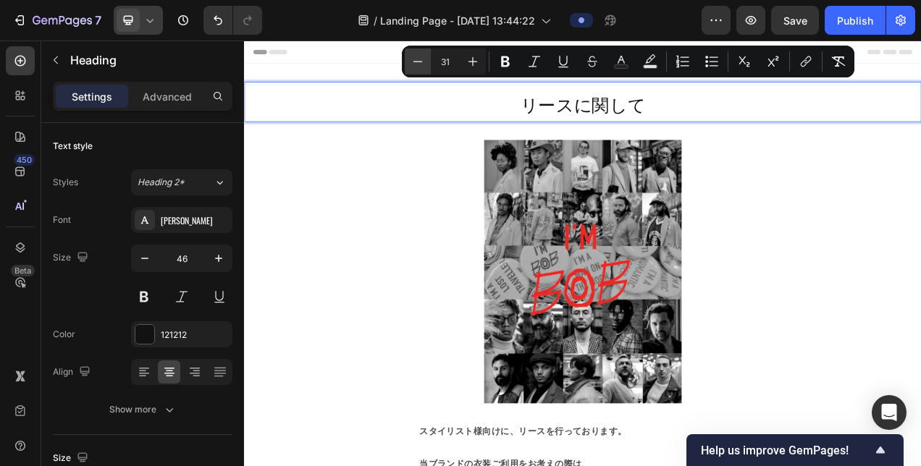
click at [411, 62] on icon "Editor contextual toolbar" at bounding box center [417, 61] width 14 height 14
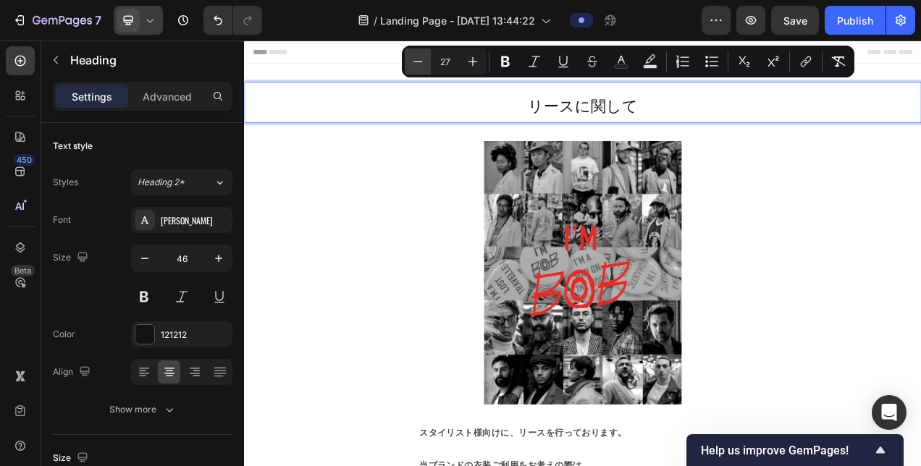
click at [411, 62] on icon "Editor contextual toolbar" at bounding box center [417, 61] width 14 height 14
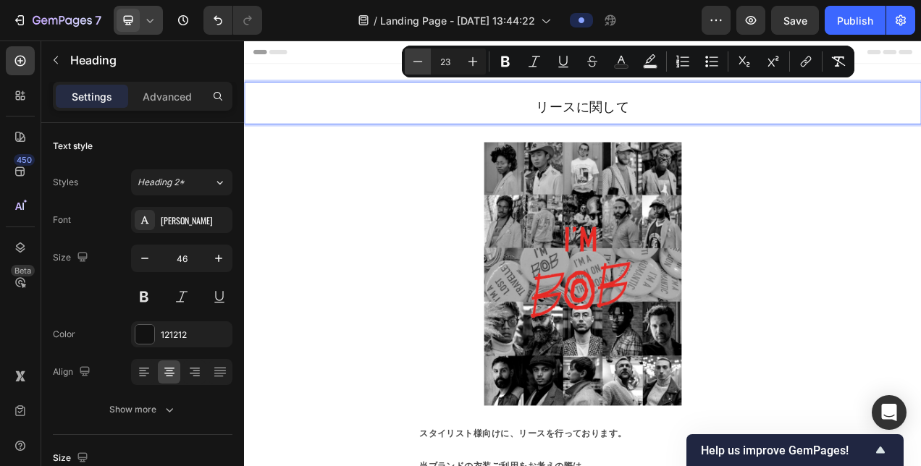
click at [411, 62] on icon "Editor contextual toolbar" at bounding box center [417, 61] width 14 height 14
type input "20"
click at [538, 117] on p "リースに関して" at bounding box center [678, 121] width 866 height 52
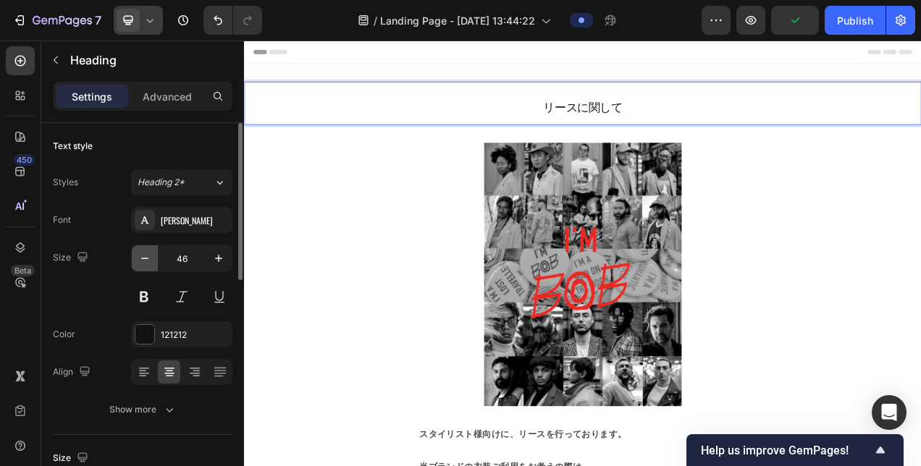
click at [148, 260] on icon "button" at bounding box center [144, 258] width 14 height 14
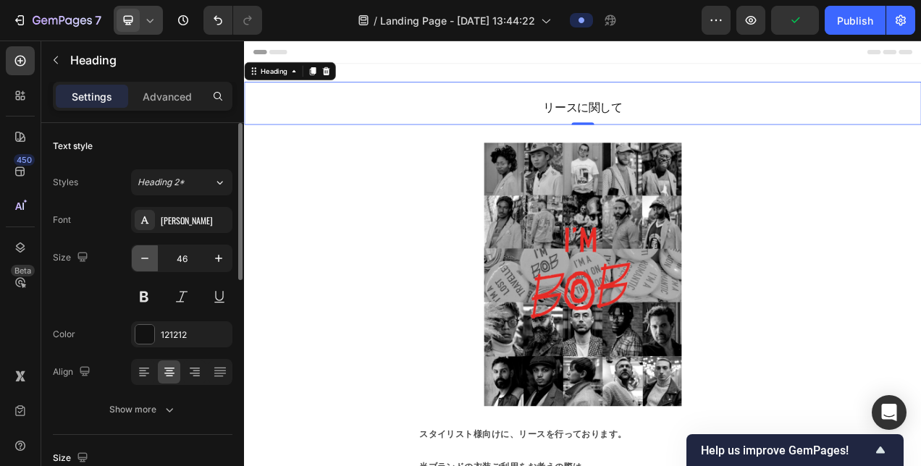
click at [148, 260] on icon "button" at bounding box center [144, 258] width 14 height 14
click at [145, 258] on icon "button" at bounding box center [144, 258] width 7 height 1
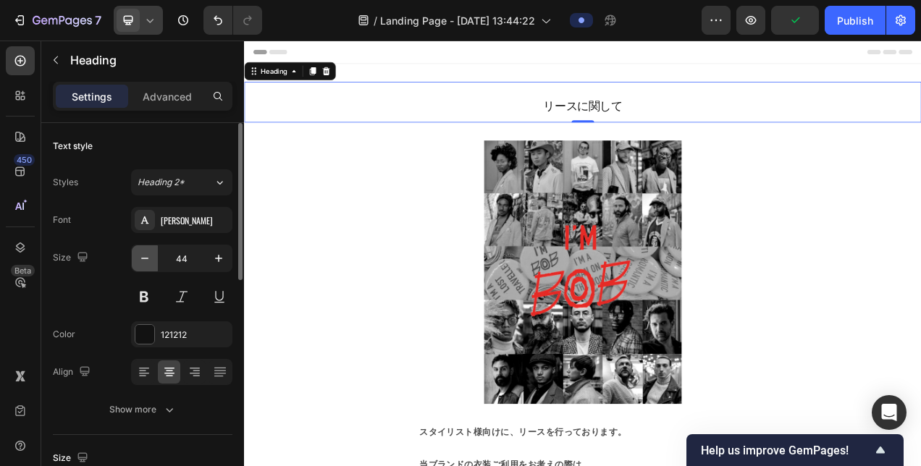
click at [145, 258] on icon "button" at bounding box center [144, 258] width 7 height 1
click at [144, 256] on icon "button" at bounding box center [144, 258] width 14 height 14
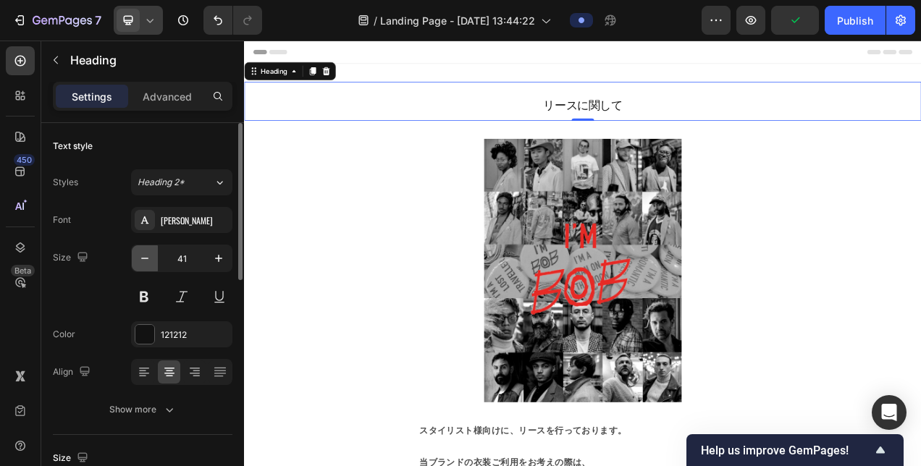
click at [144, 256] on icon "button" at bounding box center [144, 258] width 14 height 14
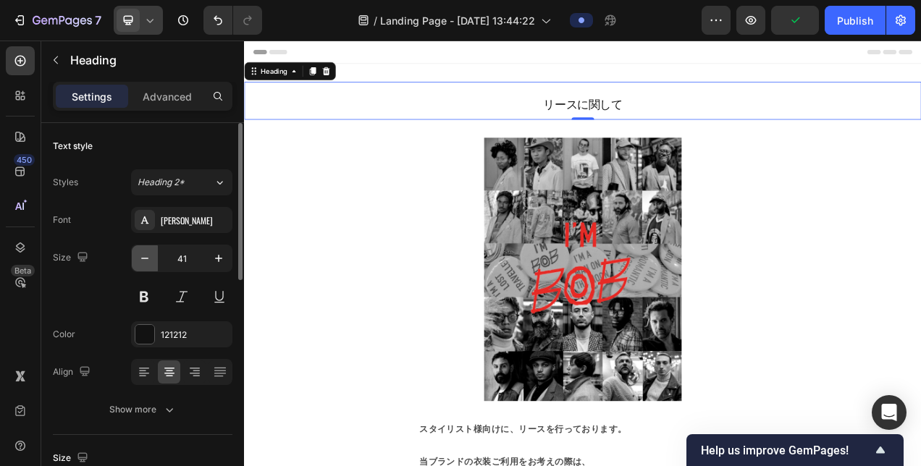
click at [144, 256] on icon "button" at bounding box center [144, 258] width 14 height 14
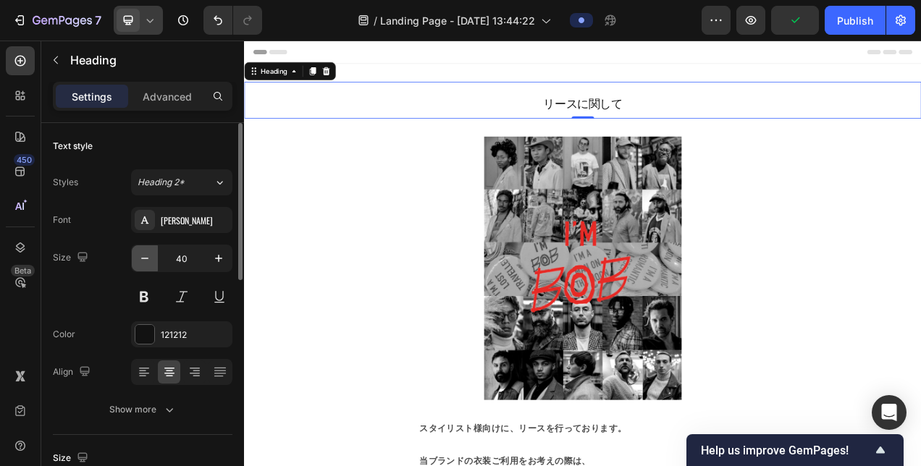
click at [144, 256] on icon "button" at bounding box center [144, 258] width 14 height 14
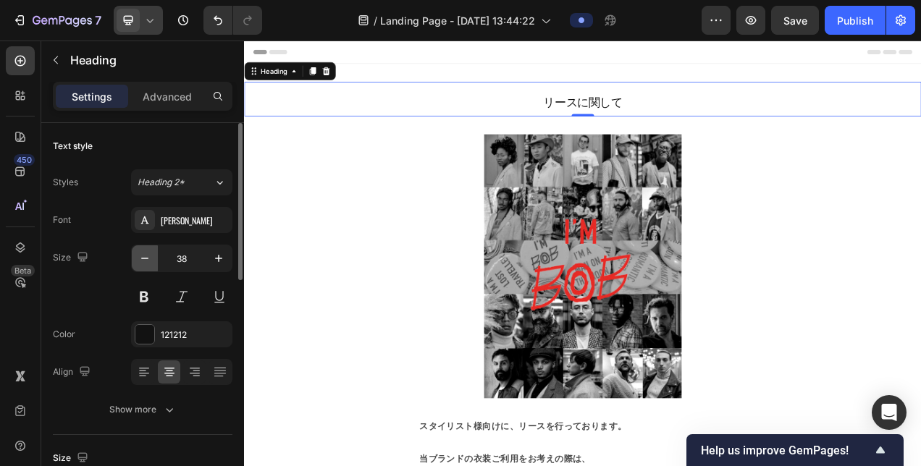
click at [144, 256] on icon "button" at bounding box center [144, 258] width 14 height 14
click at [144, 255] on icon "button" at bounding box center [144, 258] width 14 height 14
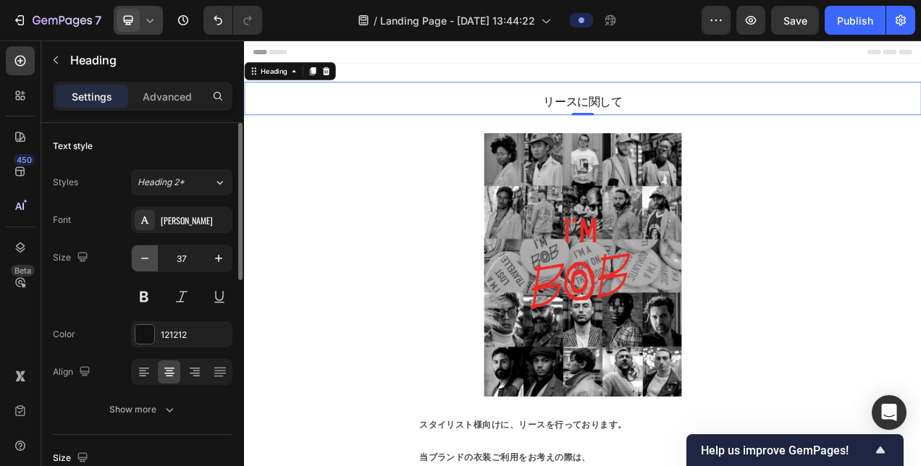
click at [143, 255] on icon "button" at bounding box center [144, 258] width 14 height 14
click at [143, 253] on icon "button" at bounding box center [144, 258] width 14 height 14
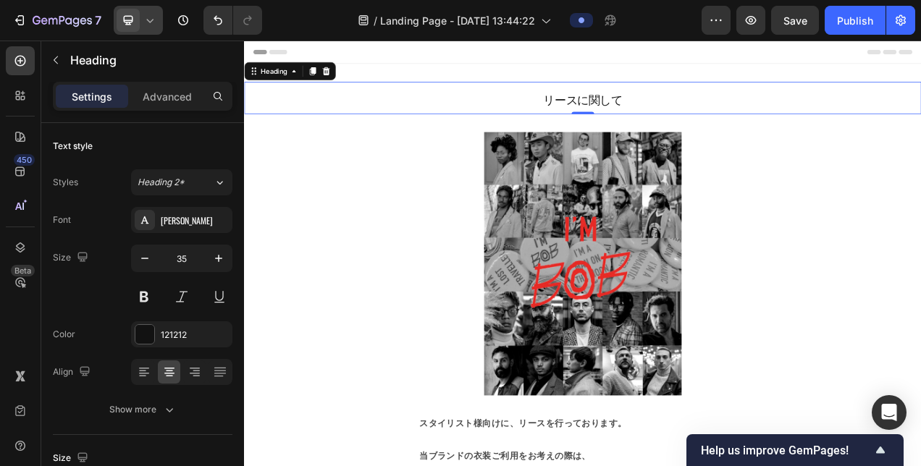
click at [154, 17] on icon at bounding box center [150, 20] width 14 height 14
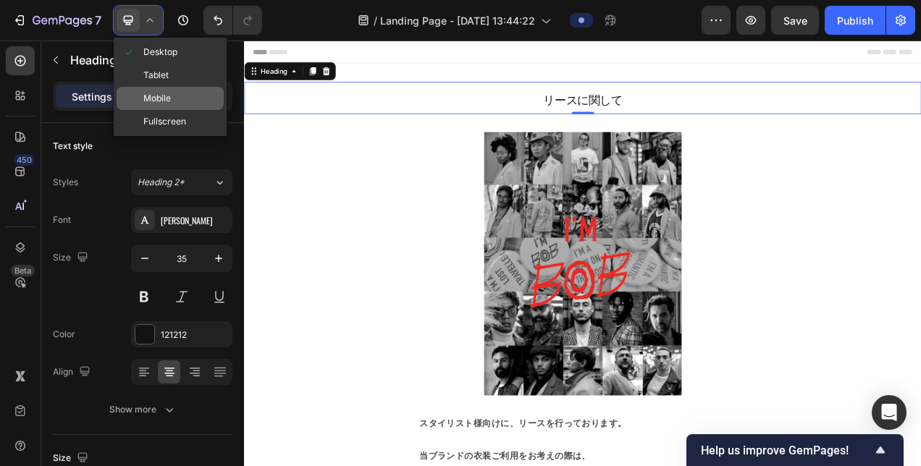
click at [165, 101] on span "Mobile" at bounding box center [156, 98] width 27 height 14
type input "41"
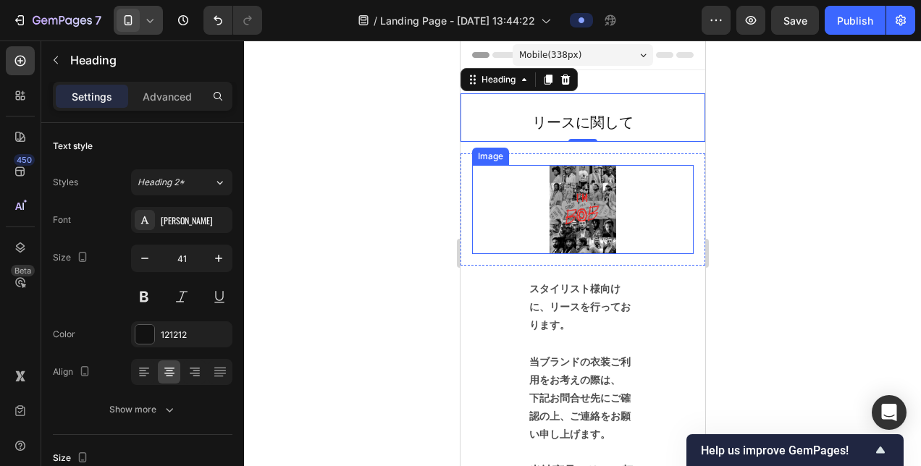
scroll to position [1, 0]
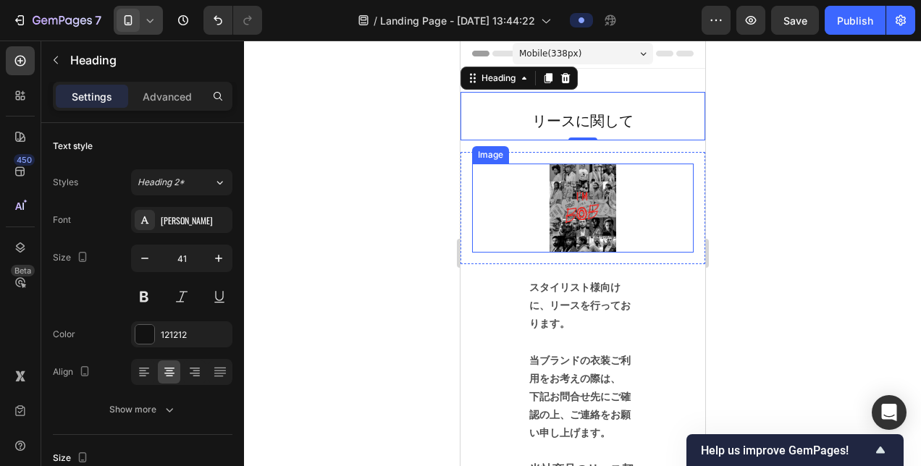
click at [549, 207] on img at bounding box center [582, 208] width 67 height 88
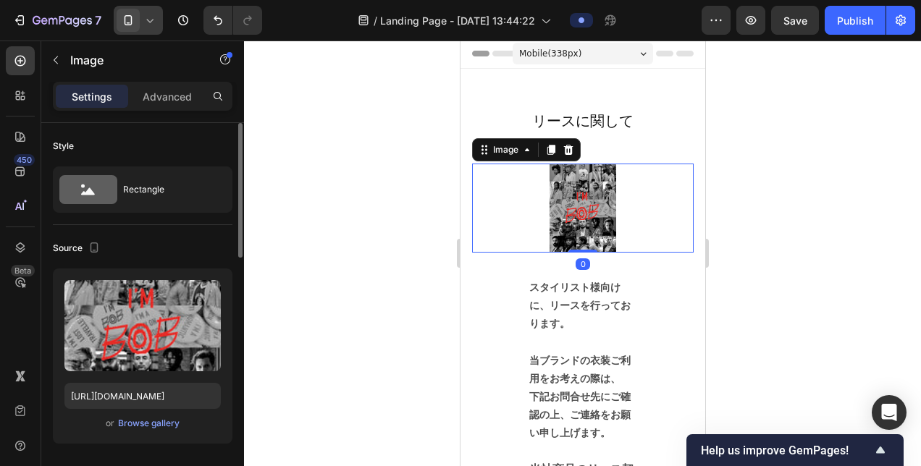
scroll to position [217, 0]
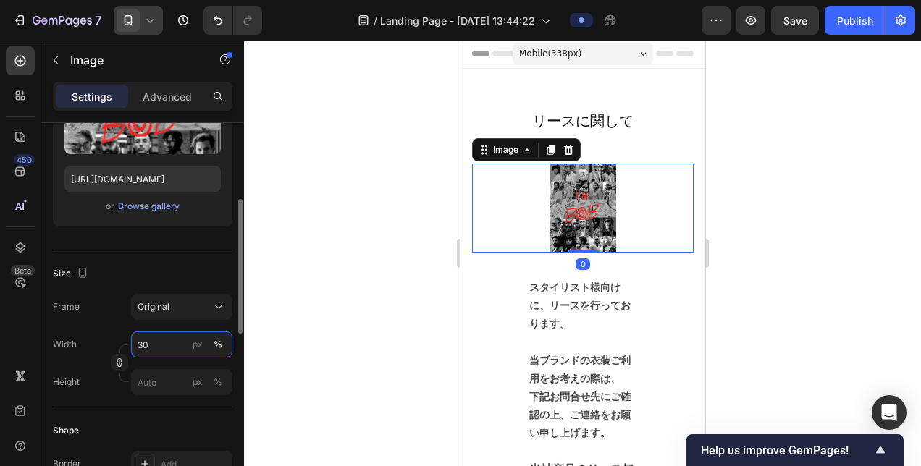
click at [152, 339] on input "30" at bounding box center [181, 344] width 101 height 26
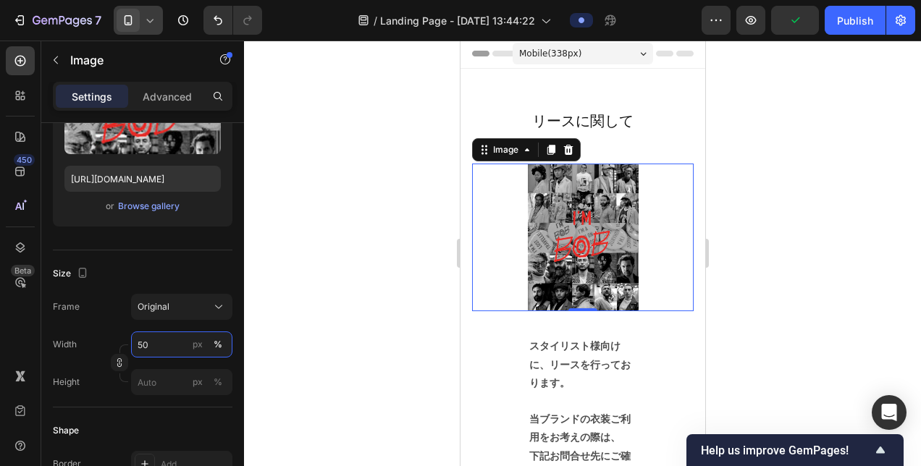
type input "50"
click at [476, 258] on div at bounding box center [581, 238] width 221 height 148
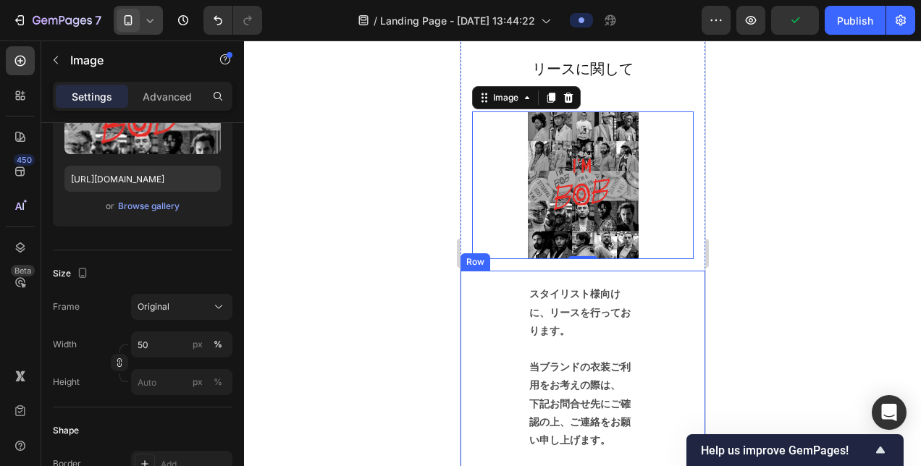
scroll to position [146, 0]
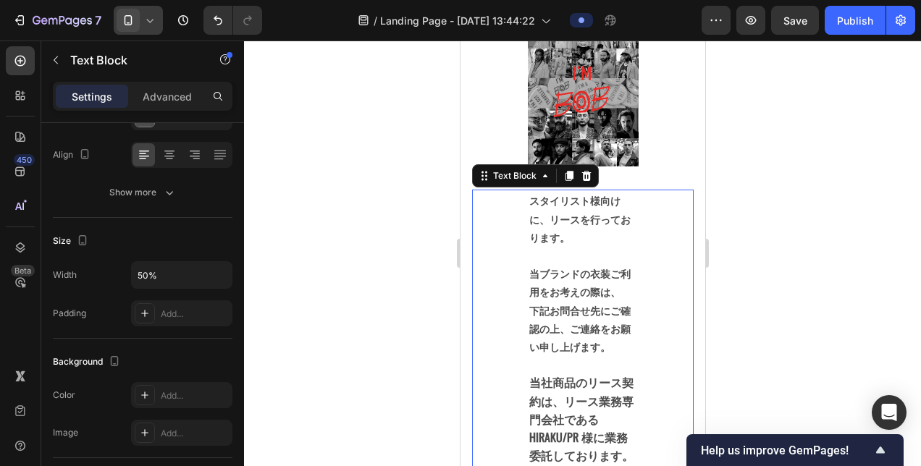
click at [498, 210] on div "スタイリスト様向けに、リースを行っております。 当ブランドの衣装ご利用をお考えの際は、 下記お問合せ先にご確認の上、ご連絡をお願い申し上げます。 当社商品のリ…" at bounding box center [581, 465] width 221 height 550
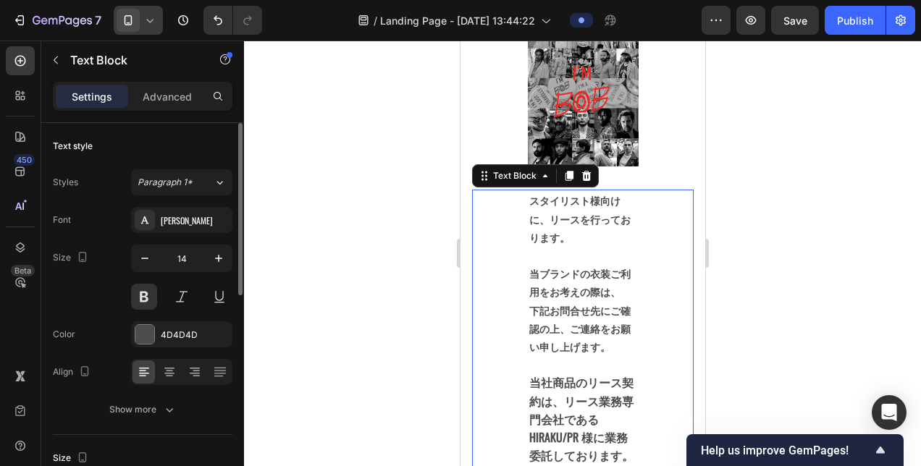
click at [527, 195] on div "スタイリスト様向けに、リースを行っております。 当ブランドの衣装ご利用をお考えの際は、 下記お問合せ先にご確認の上、ご連絡をお願い申し上げます。 当社商品のリ…" at bounding box center [582, 465] width 111 height 550
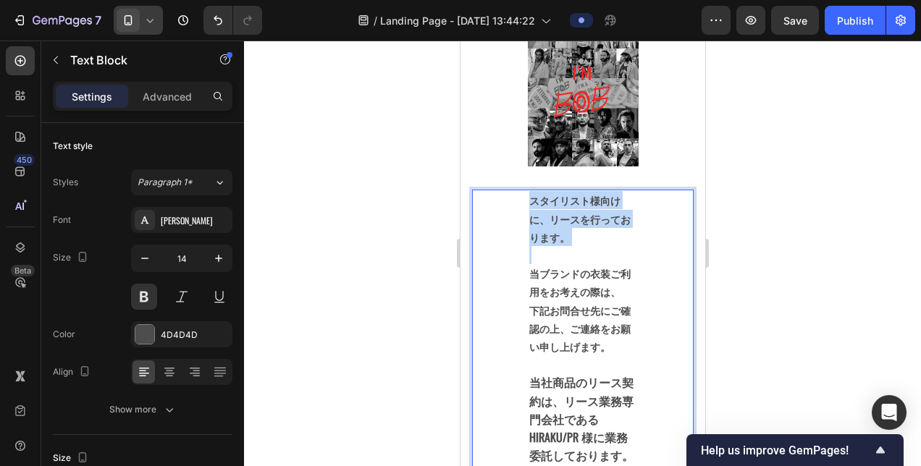
click at [527, 195] on div "スタイリスト様向けに、リースを行っております。 当ブランドの衣装ご利用をお考えの際は、 下記お問合せ先にご確認の上、ご連絡をお願い申し上げます。 当社商品のリ…" at bounding box center [582, 465] width 111 height 550
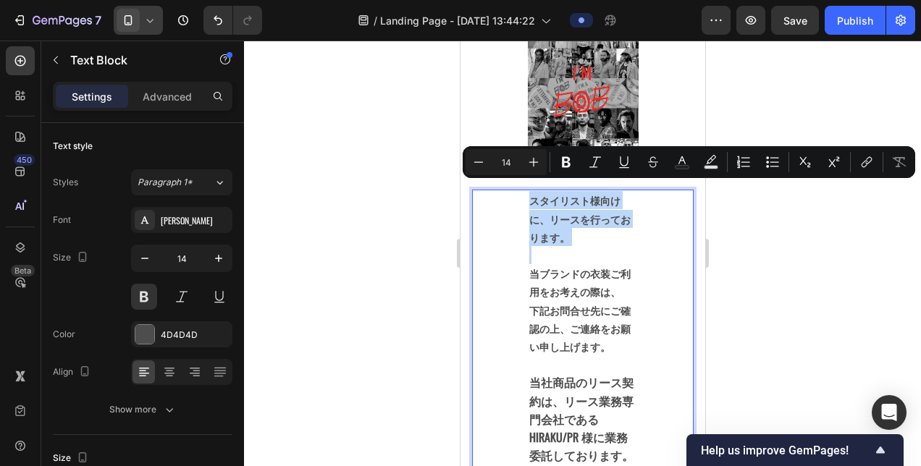
click at [527, 195] on div "スタイリスト様向けに、リースを行っております。 当ブランドの衣装ご利用をお考えの際は、 下記お問合せ先にご確認の上、ご連絡をお願い申し上げます。 当社商品のリ…" at bounding box center [582, 465] width 111 height 550
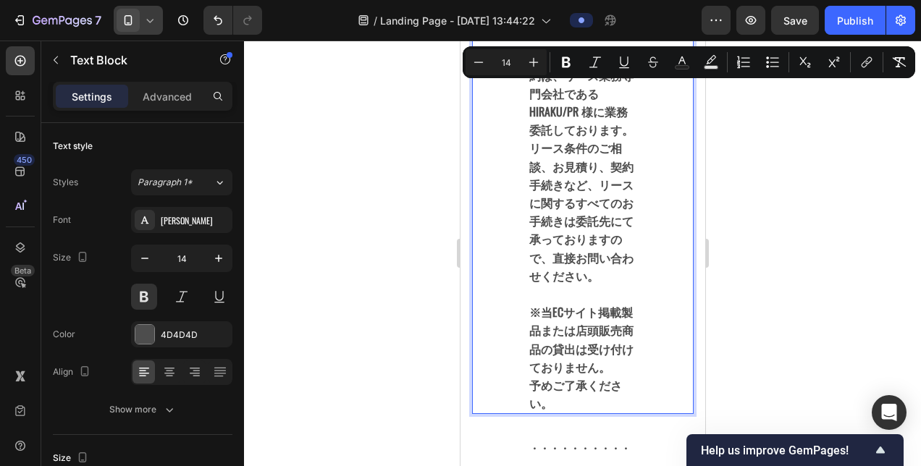
scroll to position [475, 0]
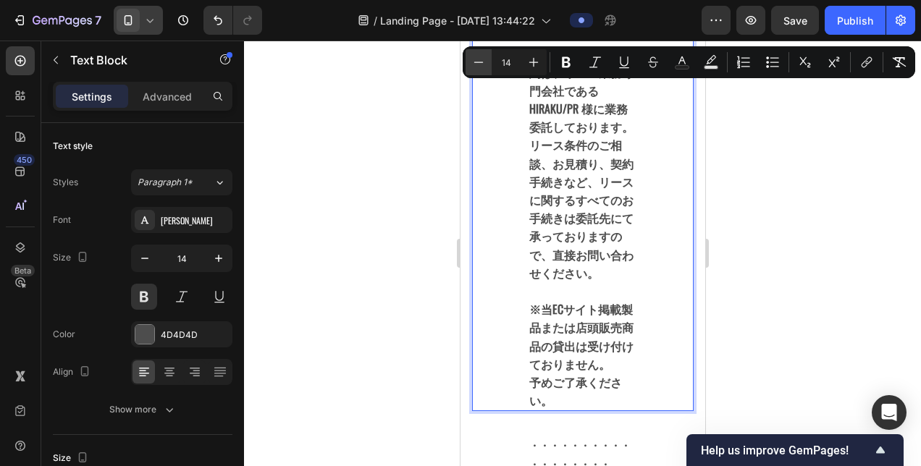
click at [478, 61] on icon "Editor contextual toolbar" at bounding box center [478, 62] width 14 height 14
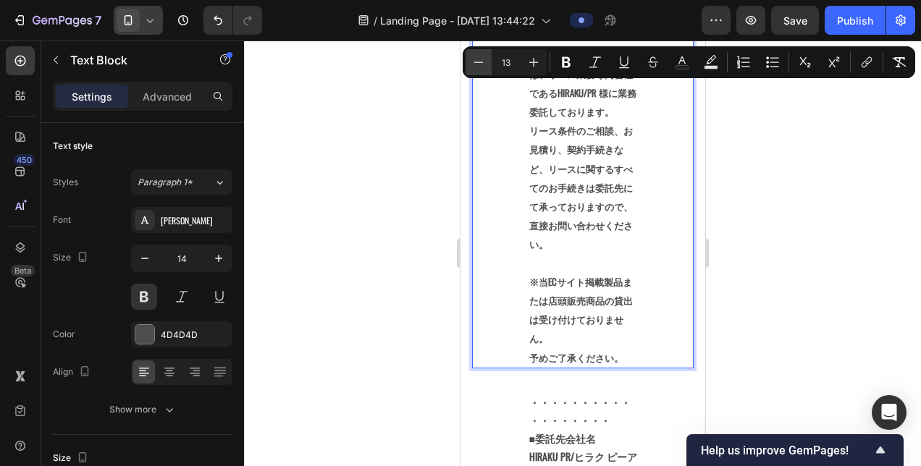
click at [478, 61] on icon "Editor contextual toolbar" at bounding box center [478, 62] width 14 height 14
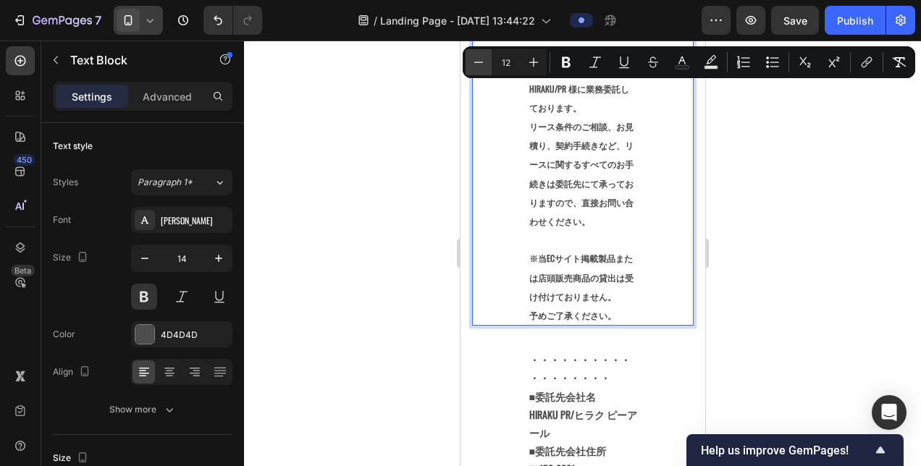
click at [478, 61] on icon "Editor contextual toolbar" at bounding box center [478, 62] width 14 height 14
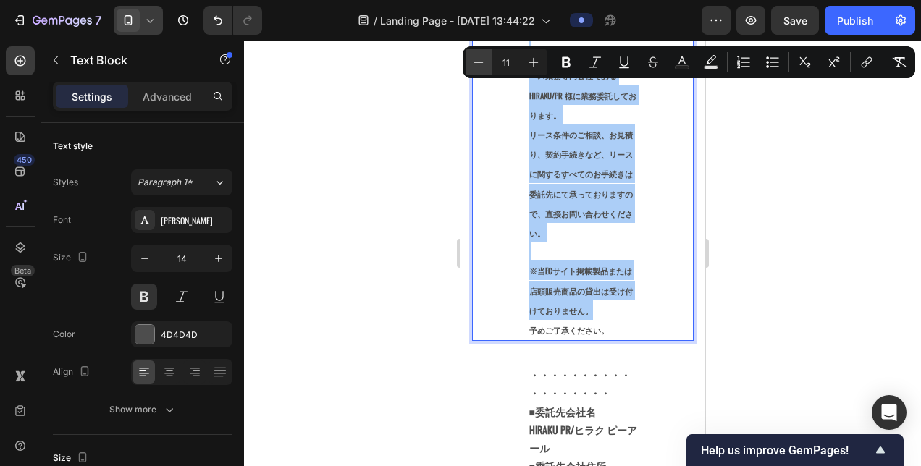
click at [476, 62] on icon "Editor contextual toolbar" at bounding box center [478, 62] width 9 height 1
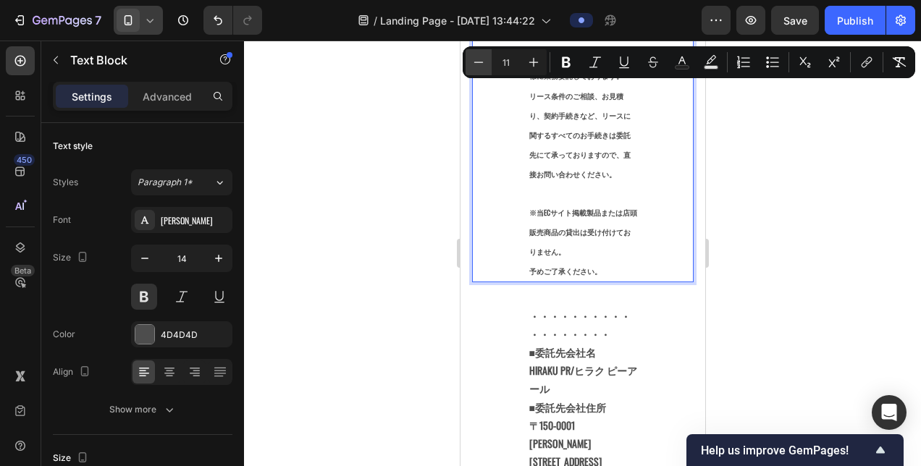
type input "10"
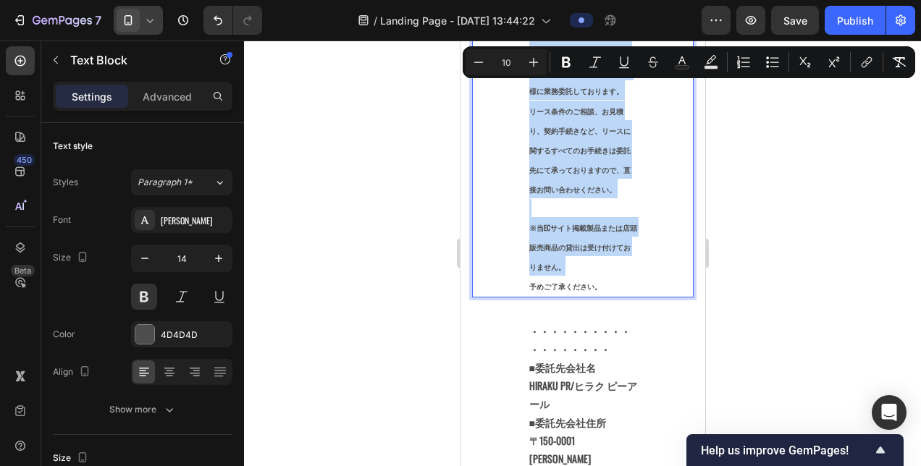
click at [498, 127] on div "スタイリスト様向けに、リースを行っております。 当ブランドの衣装ご利用をお考えの際は、 下記お問合せ先にご確認の上、ご連絡をお願い申し上げます。 当社商品のリ…" at bounding box center [581, 91] width 221 height 412
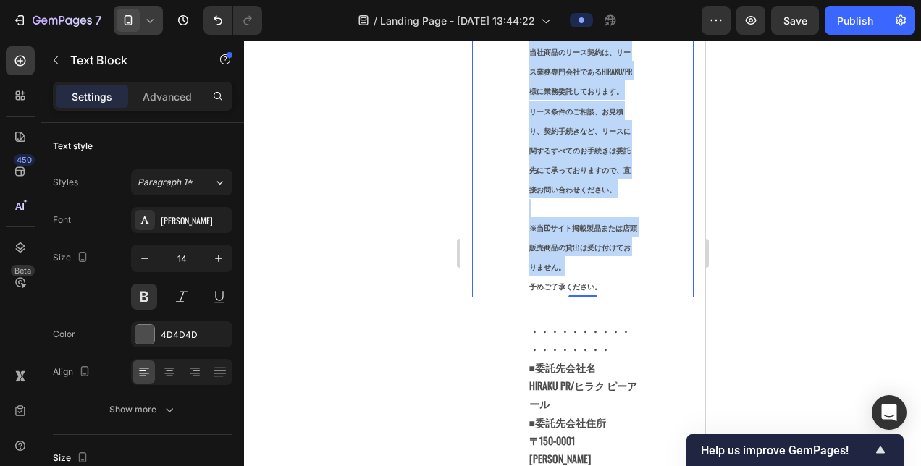
click at [638, 278] on div "スタイリスト様向けに、リースを行っております。 当ブランドの衣装ご利用をお考えの際は、 下記お問合せ先にご確認の上、ご連絡をお願い申し上げます。 当社商品のリ…" at bounding box center [581, 91] width 221 height 412
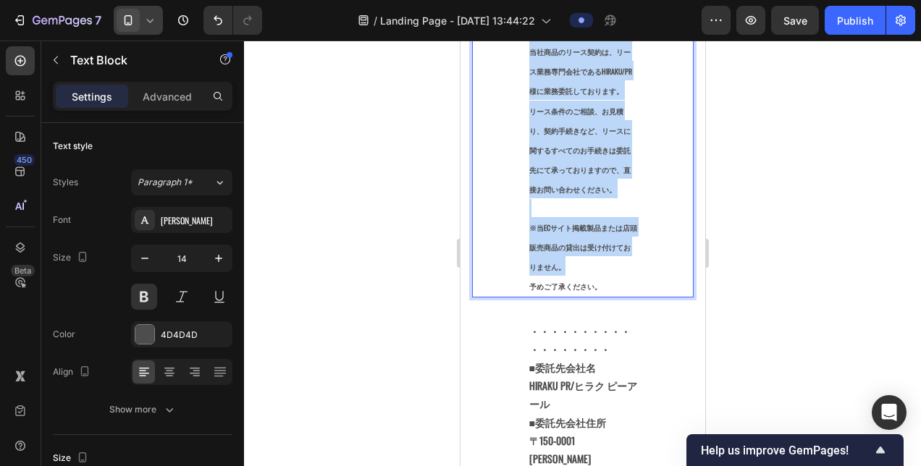
click at [528, 290] on p "予めご了承ください。" at bounding box center [582, 286] width 108 height 20
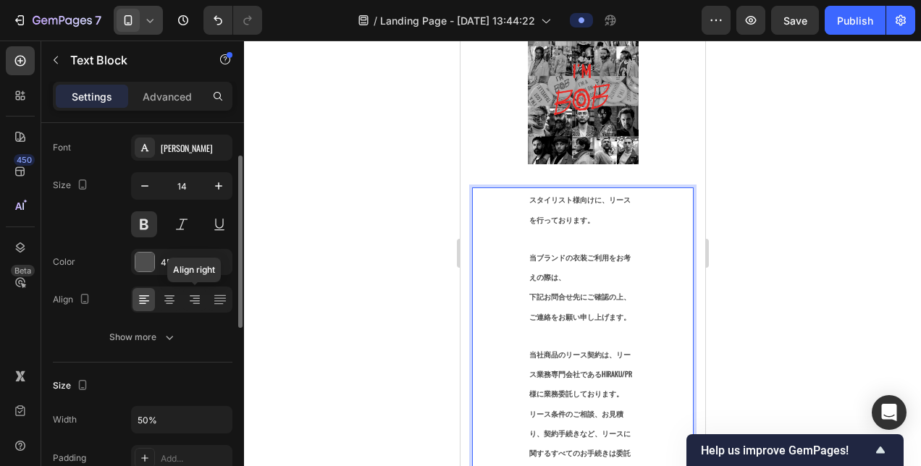
scroll to position [145, 0]
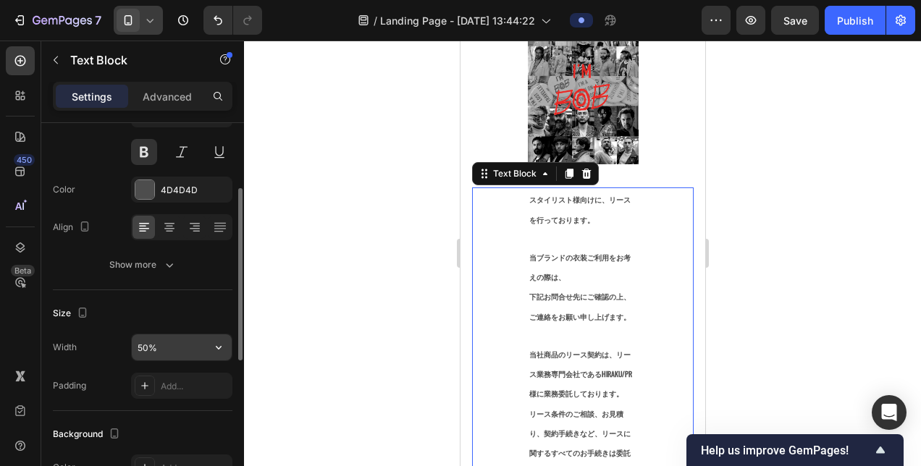
click at [174, 344] on input "50%" at bounding box center [182, 347] width 100 height 26
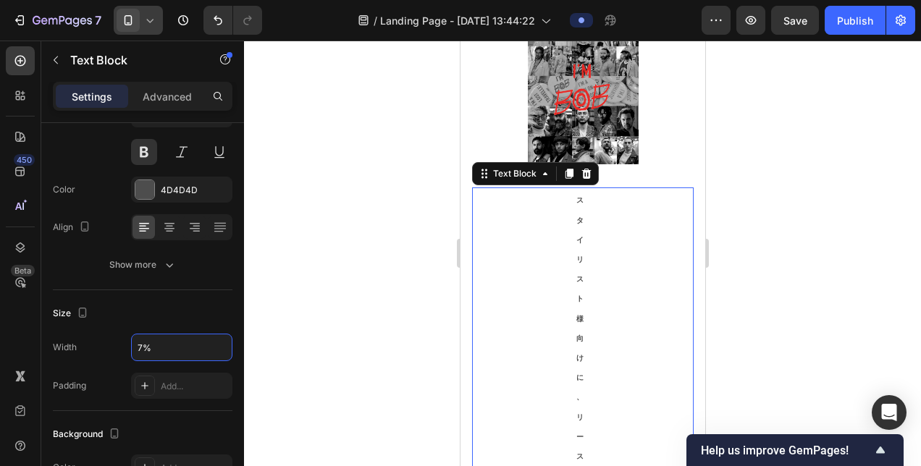
type input "70%"
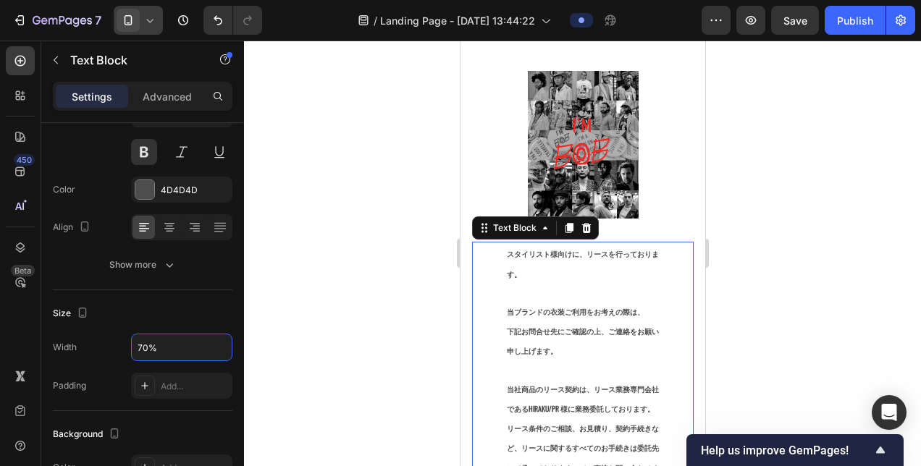
scroll to position [4, 0]
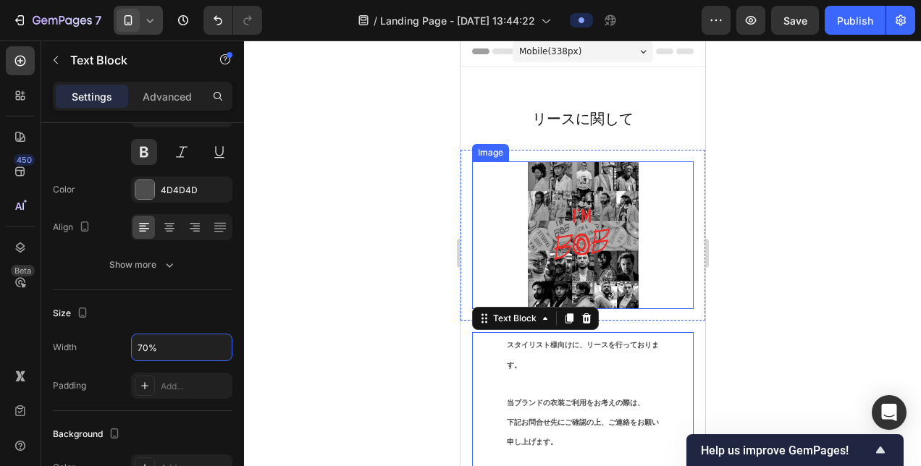
click at [502, 199] on div at bounding box center [581, 235] width 221 height 148
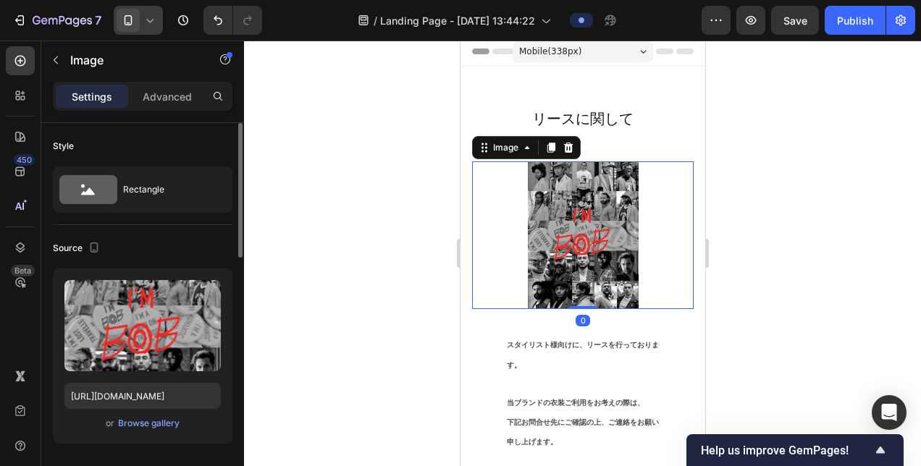
scroll to position [217, 0]
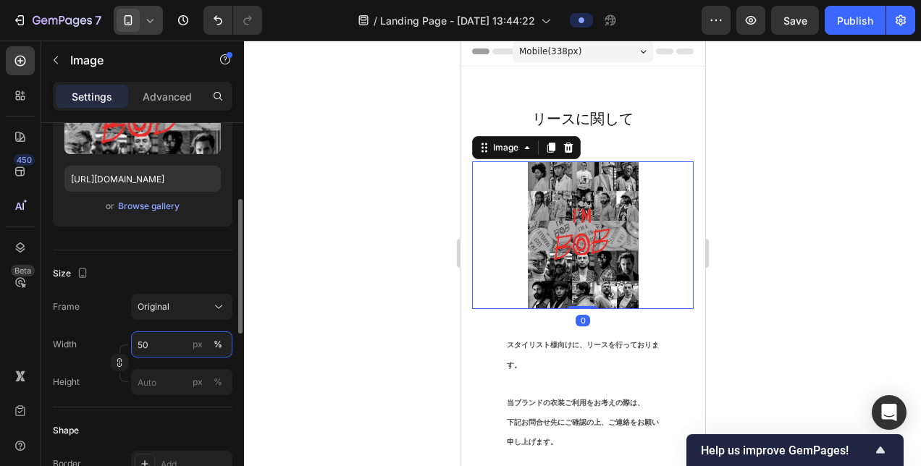
click at [156, 344] on input "50" at bounding box center [181, 344] width 101 height 26
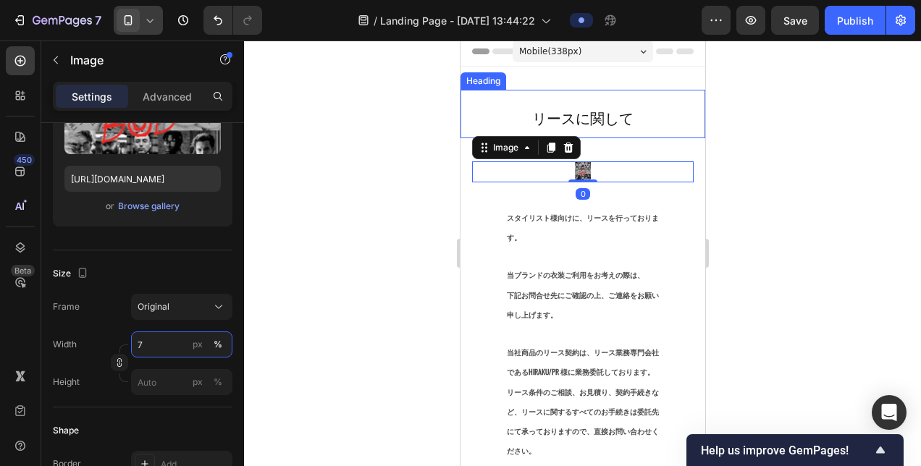
type input "70"
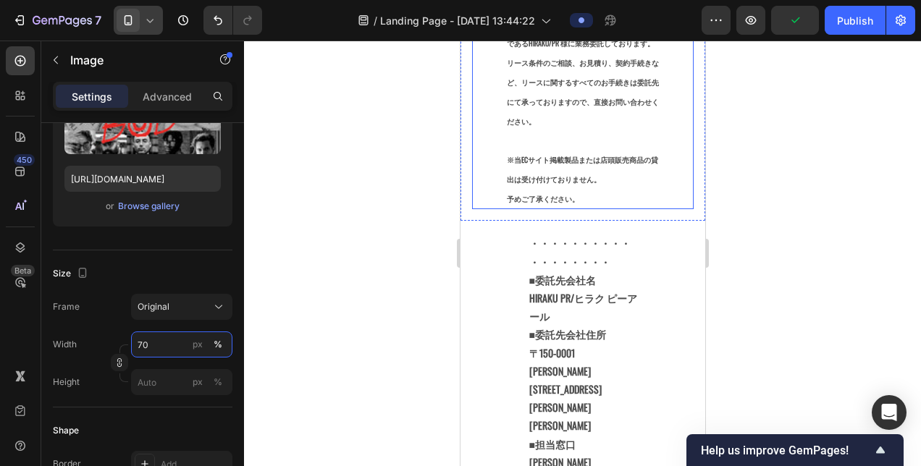
scroll to position [579, 0]
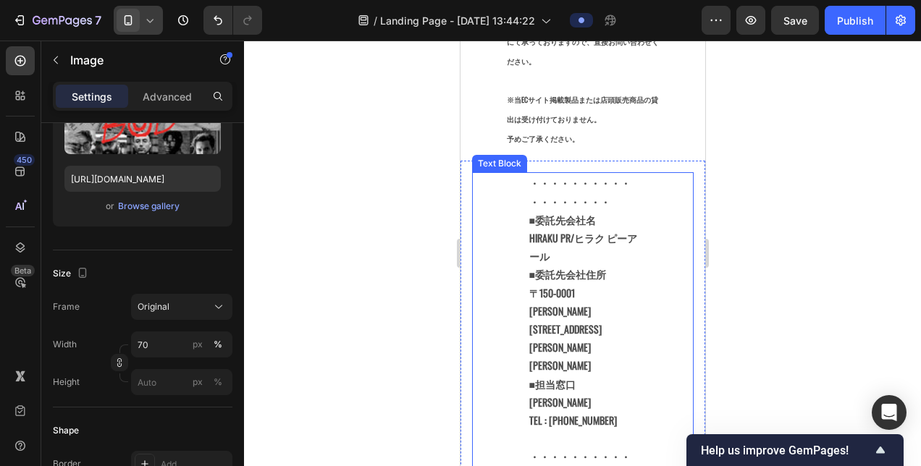
drag, startPoint x: 625, startPoint y: 203, endPoint x: 623, endPoint y: 211, distance: 9.0
click at [623, 211] on p "・・・・・・・・・・・・・・・・・・ ■委託先会社名" at bounding box center [582, 201] width 108 height 55
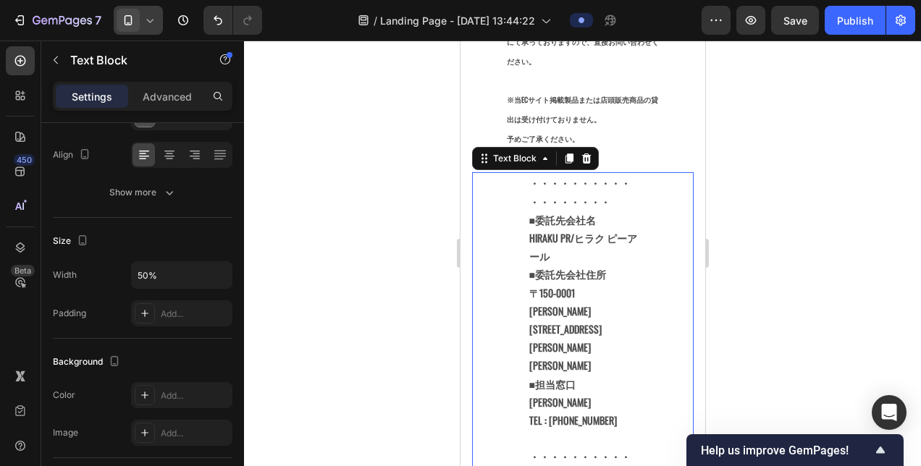
scroll to position [0, 0]
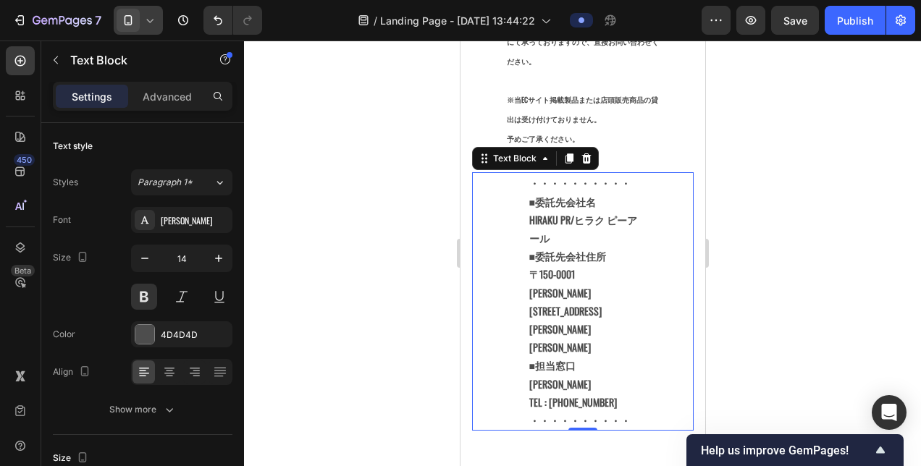
click at [378, 186] on div at bounding box center [582, 254] width 677 height 426
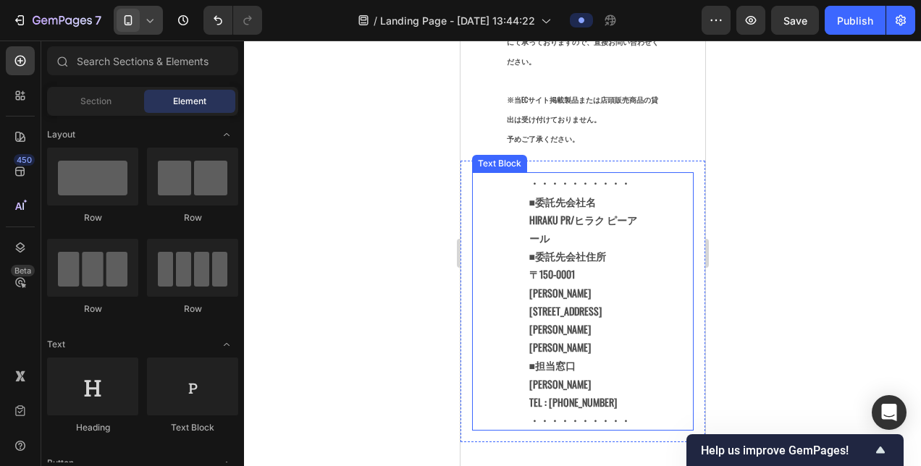
click at [560, 229] on strong "HIRAKU PR/ヒラク ピーアール" at bounding box center [582, 228] width 108 height 33
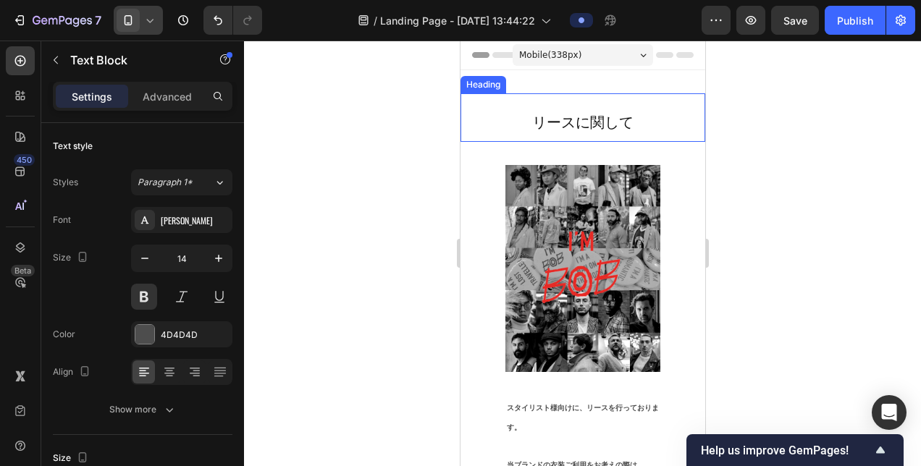
click at [543, 131] on p "⁠⁠⁠⁠⁠⁠⁠ リースに関して" at bounding box center [582, 118] width 242 height 46
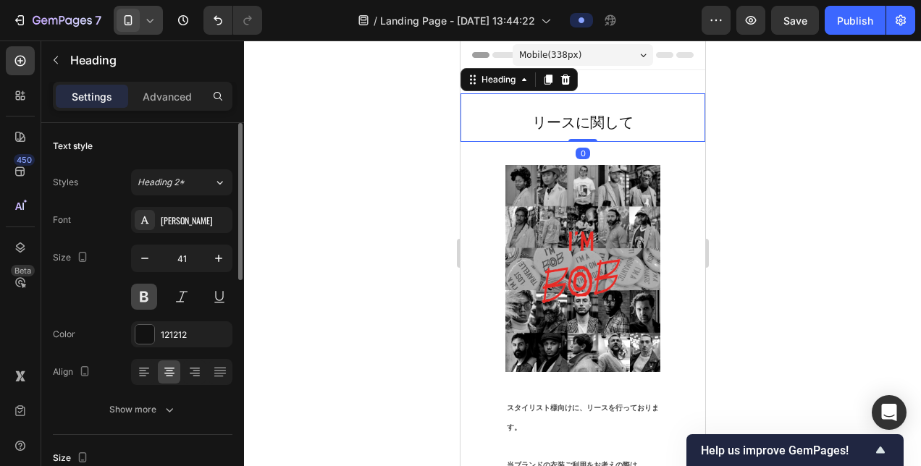
click at [140, 304] on button at bounding box center [144, 297] width 26 height 26
click at [352, 220] on div at bounding box center [582, 254] width 677 height 426
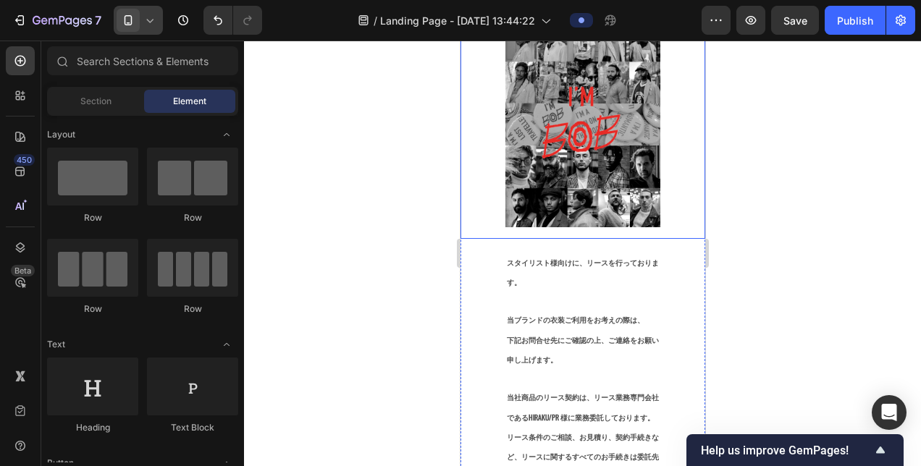
scroll to position [217, 0]
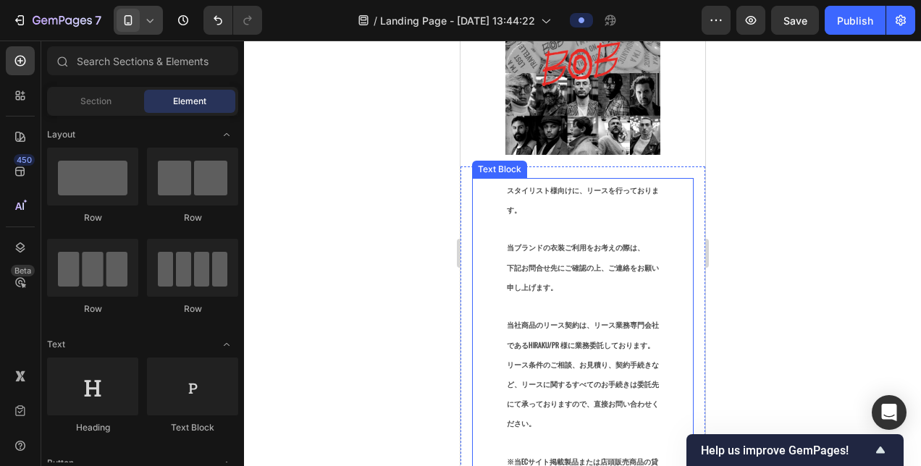
click at [504, 180] on div "スタイリスト様向けに、リースを行っております。 当ブランドの衣装ご利用をお考えの際は、 下記お問合せ先にご確認の上、ご連絡をお願い申し上げます。 当社商品のリ…" at bounding box center [581, 344] width 155 height 333
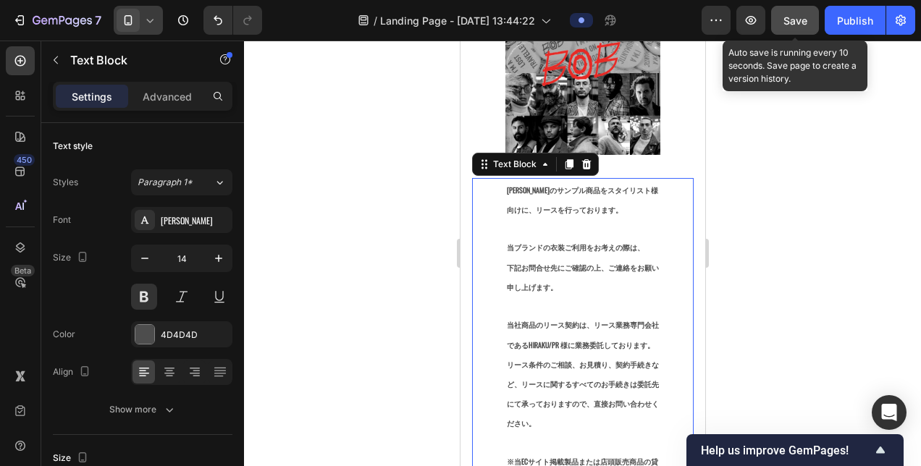
click at [801, 27] on div "Save" at bounding box center [795, 20] width 24 height 15
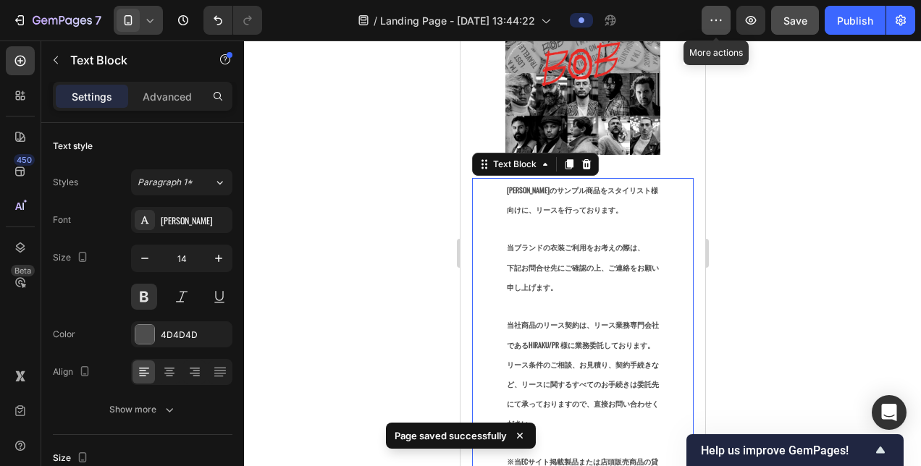
click at [711, 19] on icon "button" at bounding box center [715, 20] width 14 height 14
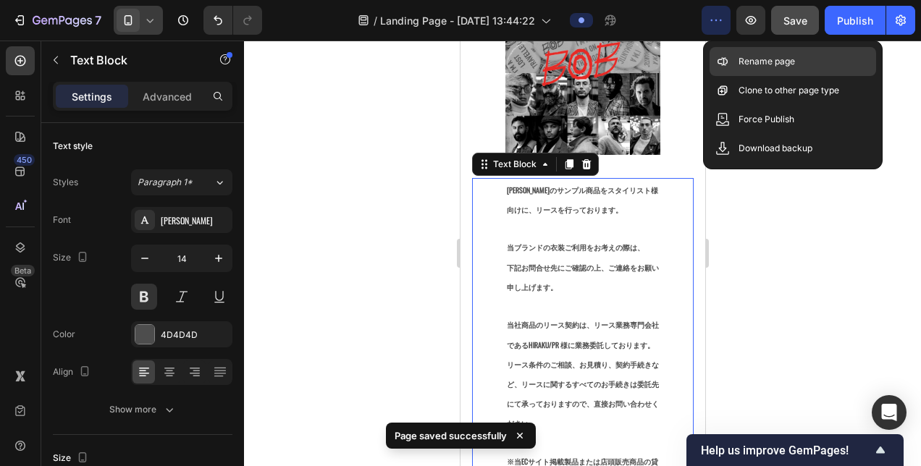
click at [773, 65] on p "Rename page" at bounding box center [766, 61] width 56 height 14
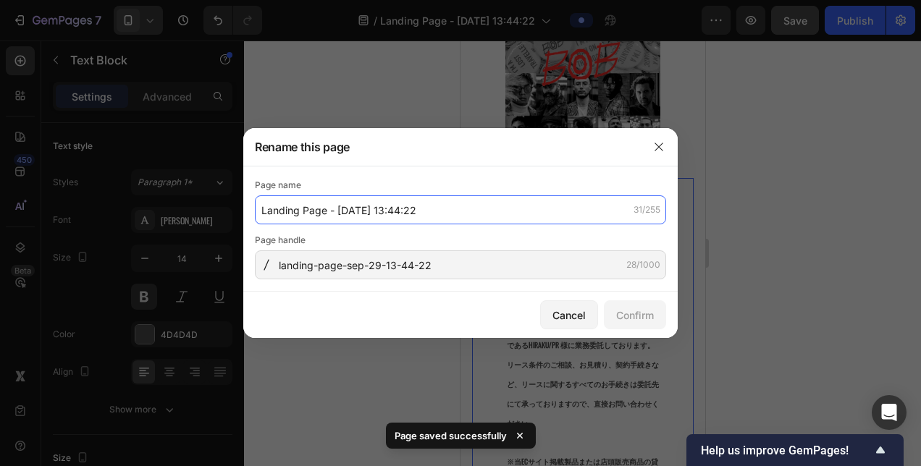
click at [434, 216] on input "Landing Page - [DATE] 13:44:22" at bounding box center [460, 209] width 411 height 29
click at [436, 216] on input "Landing Page - [DATE] 13:44:22" at bounding box center [460, 209] width 411 height 29
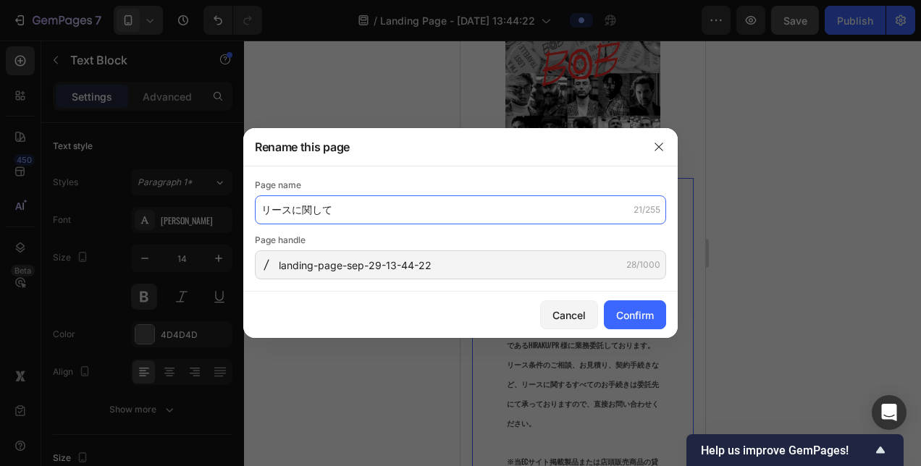
type input "リースに関して"
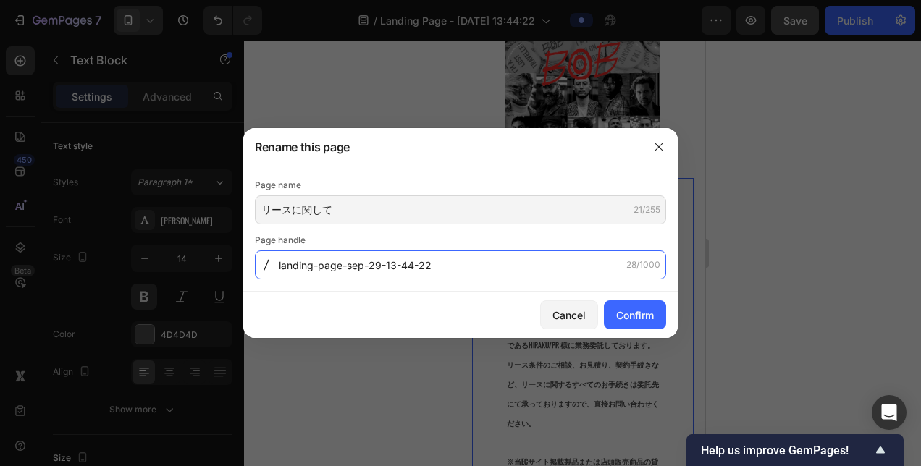
click at [496, 273] on input "landing-page-sep-29-13-44-22" at bounding box center [460, 264] width 411 height 29
type input "B"
type input "-"
type input "bob_lease"
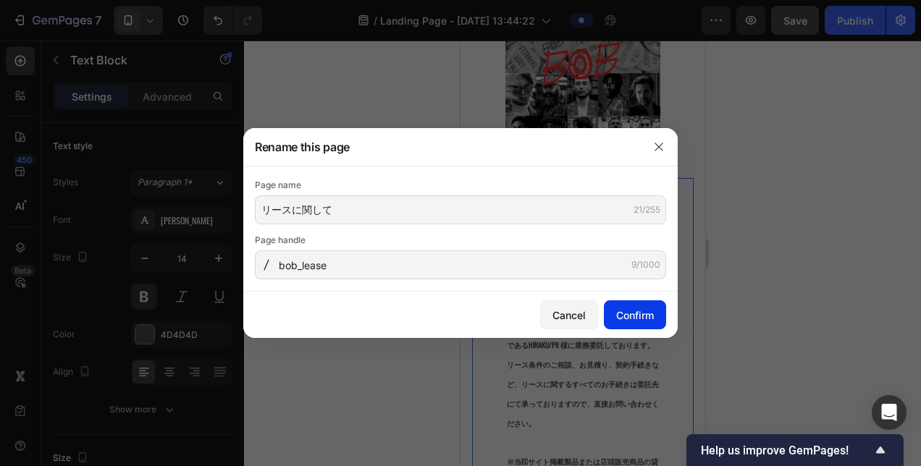
click at [628, 321] on div "Confirm" at bounding box center [635, 315] width 38 height 15
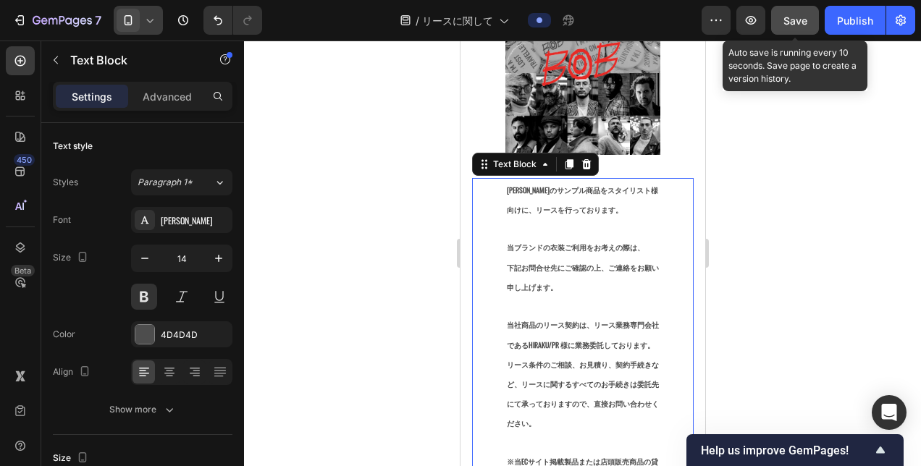
click at [784, 16] on span "Save" at bounding box center [795, 20] width 24 height 12
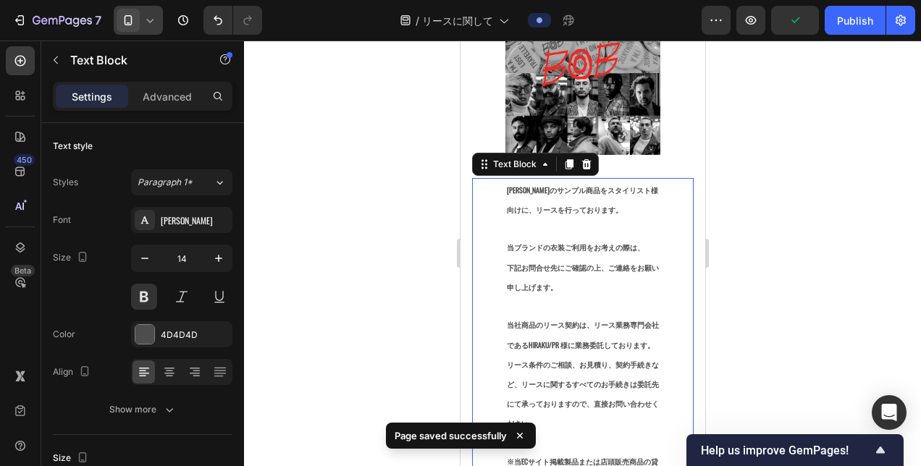
drag, startPoint x: 855, startPoint y: 23, endPoint x: 830, endPoint y: 38, distance: 28.5
click at [855, 25] on div "Publish" at bounding box center [855, 20] width 36 height 15
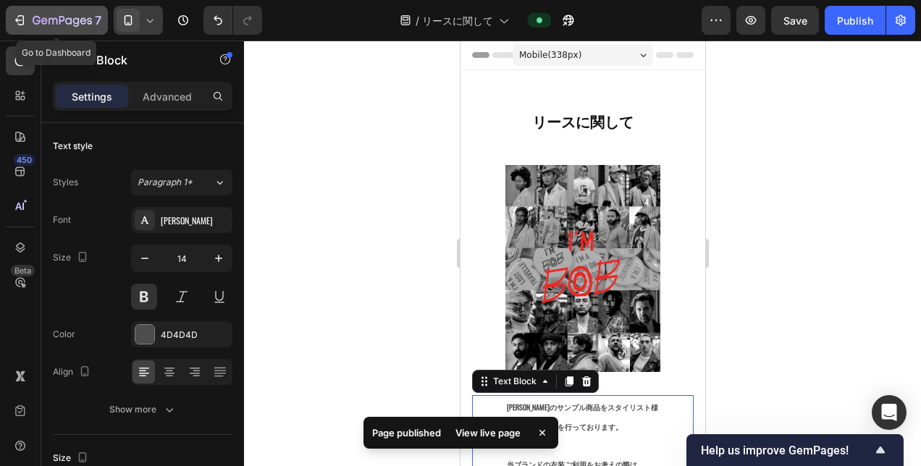
click at [30, 20] on div "7" at bounding box center [56, 20] width 89 height 17
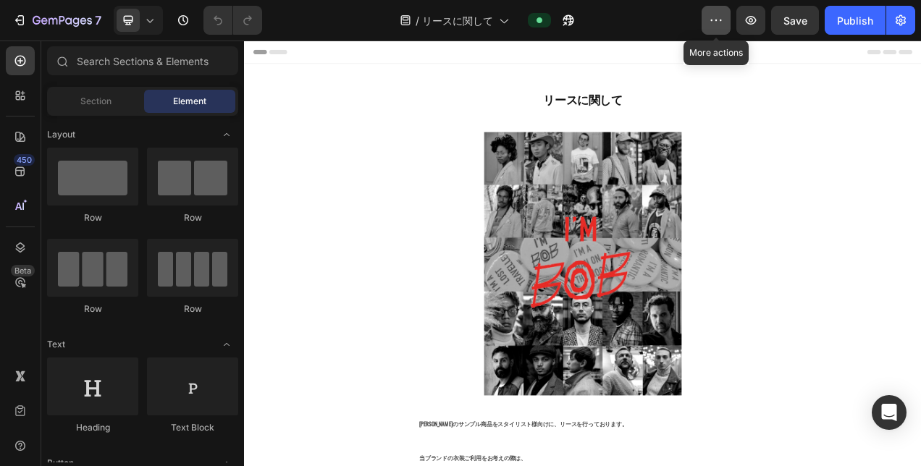
click at [708, 20] on button "button" at bounding box center [715, 20] width 29 height 29
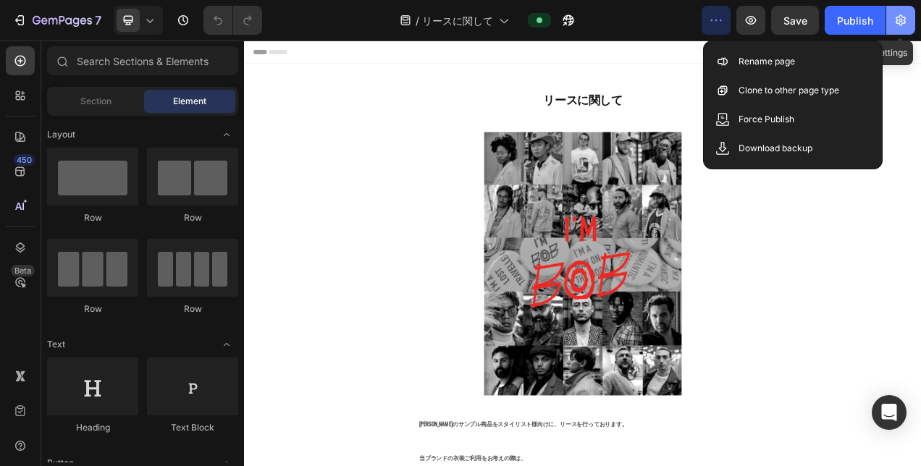
click at [893, 20] on icon "button" at bounding box center [900, 20] width 14 height 14
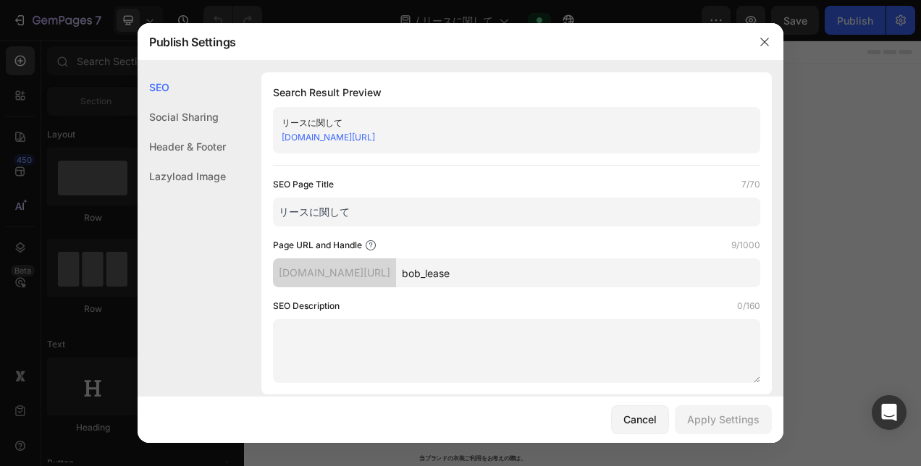
click at [159, 119] on div "Social Sharing" at bounding box center [181, 117] width 88 height 30
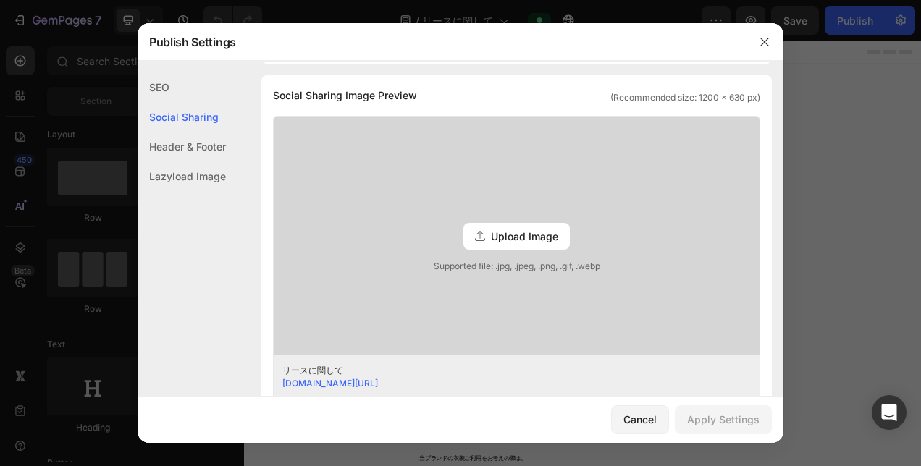
click at [198, 145] on div "Header & Footer" at bounding box center [181, 147] width 88 height 30
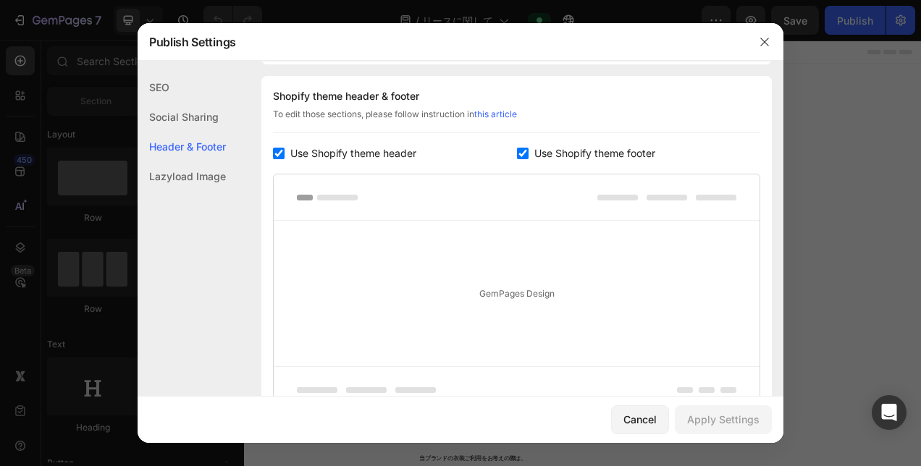
click at [198, 172] on div "Lazyload Image" at bounding box center [181, 176] width 88 height 30
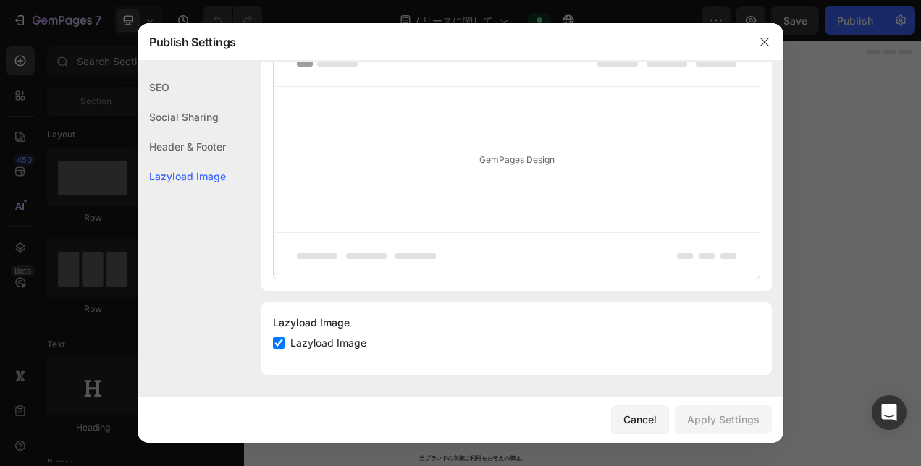
click at [177, 86] on div "SEO" at bounding box center [181, 87] width 88 height 30
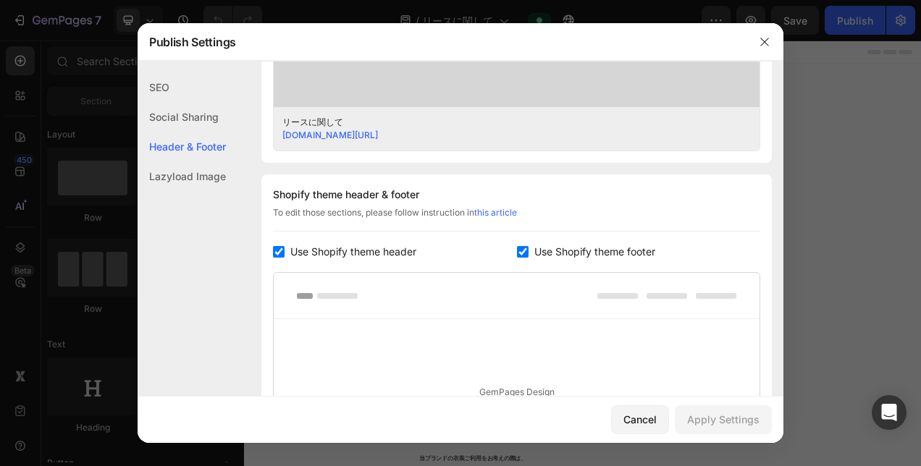
scroll to position [811, 0]
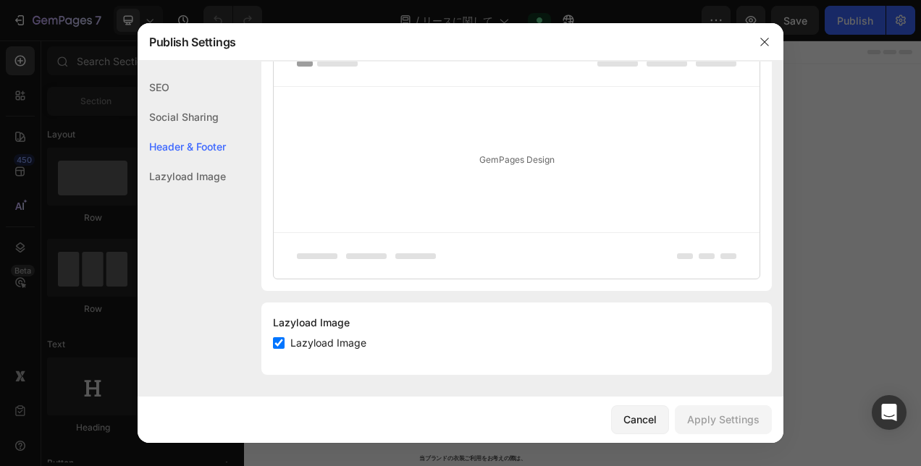
drag, startPoint x: 175, startPoint y: 85, endPoint x: 206, endPoint y: 94, distance: 31.6
click at [175, 87] on div "SEO" at bounding box center [181, 87] width 88 height 30
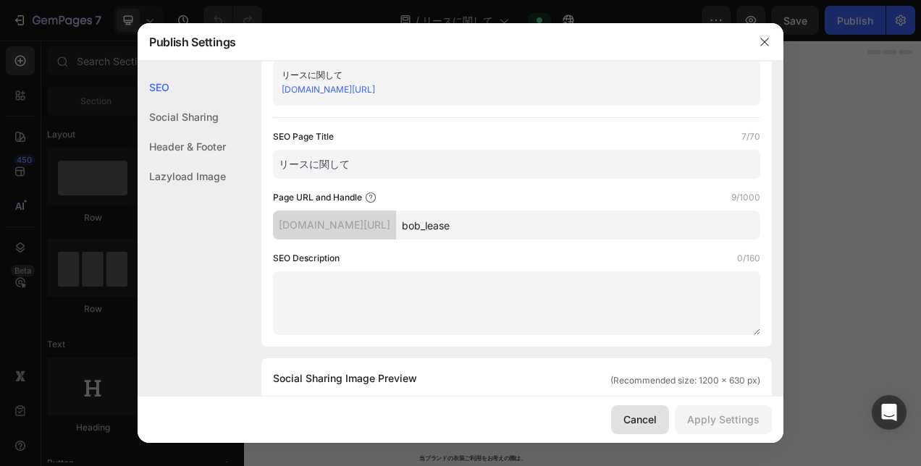
scroll to position [0, 0]
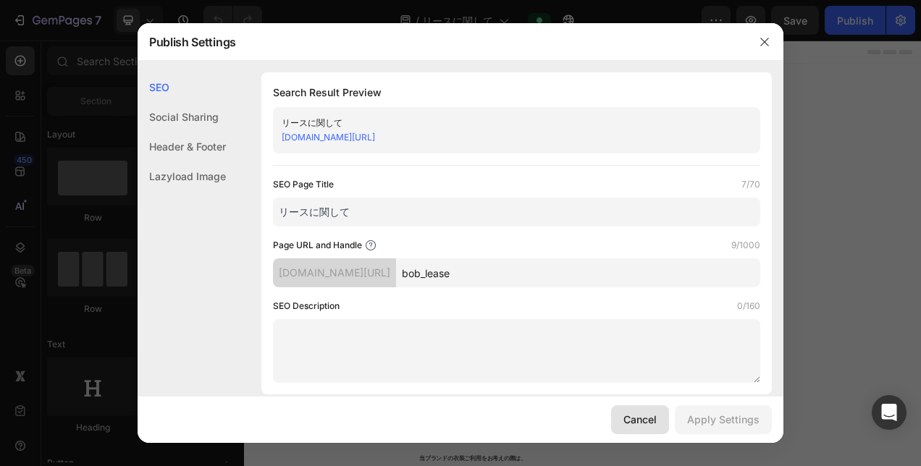
click at [648, 418] on div "Cancel" at bounding box center [639, 419] width 33 height 15
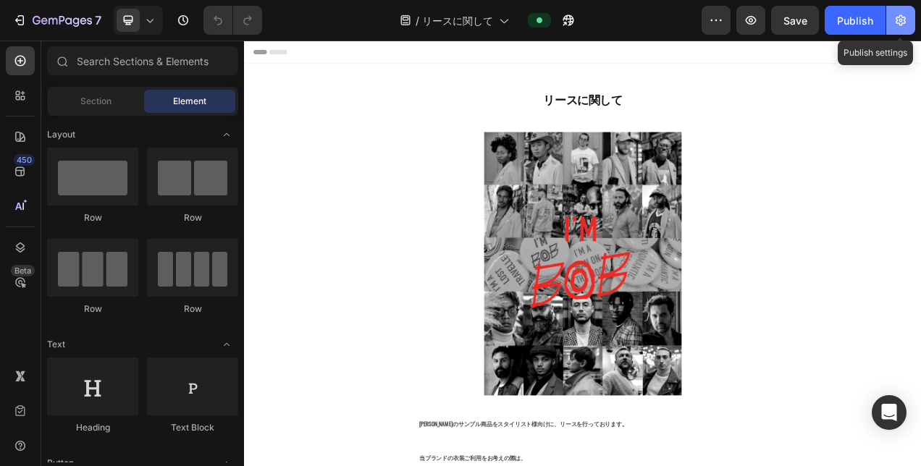
click at [896, 20] on icon "button" at bounding box center [900, 20] width 10 height 11
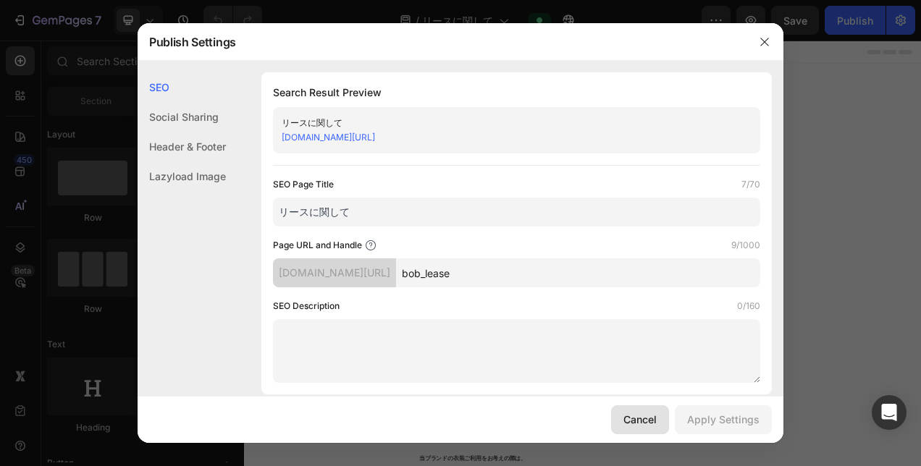
click at [644, 419] on div "Cancel" at bounding box center [639, 419] width 33 height 15
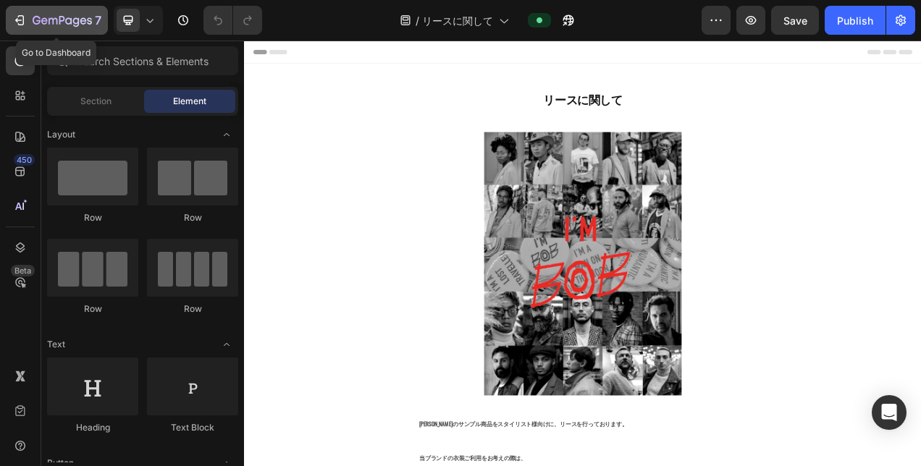
click at [35, 20] on icon "button" at bounding box center [62, 21] width 59 height 12
click at [33, 26] on icon "button" at bounding box center [62, 21] width 59 height 12
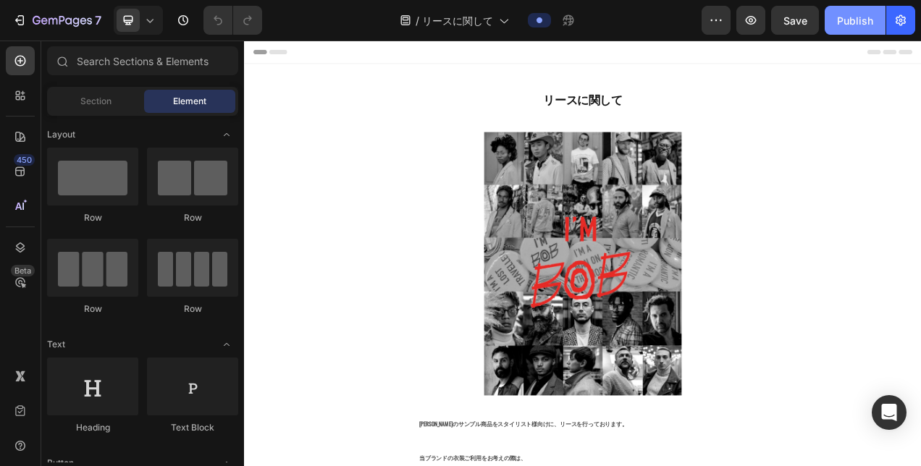
click at [845, 22] on div "Publish" at bounding box center [855, 20] width 36 height 15
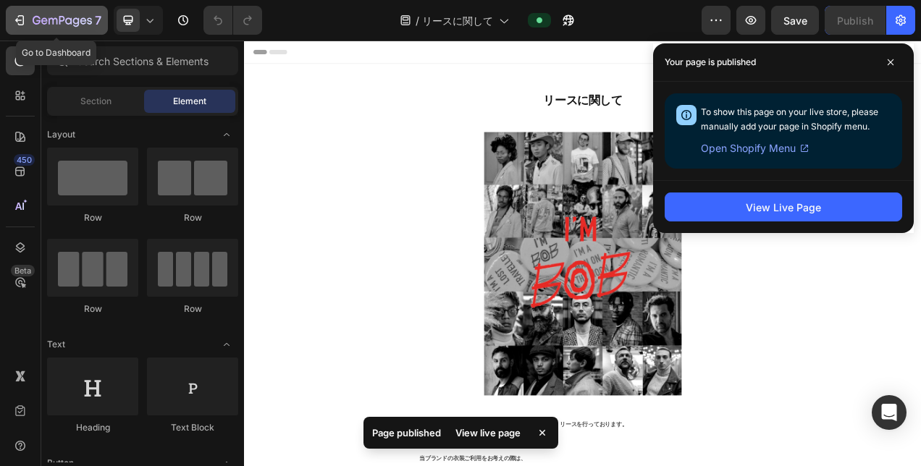
click at [24, 25] on icon "button" at bounding box center [19, 20] width 14 height 14
